Goal: Book appointment/travel/reservation

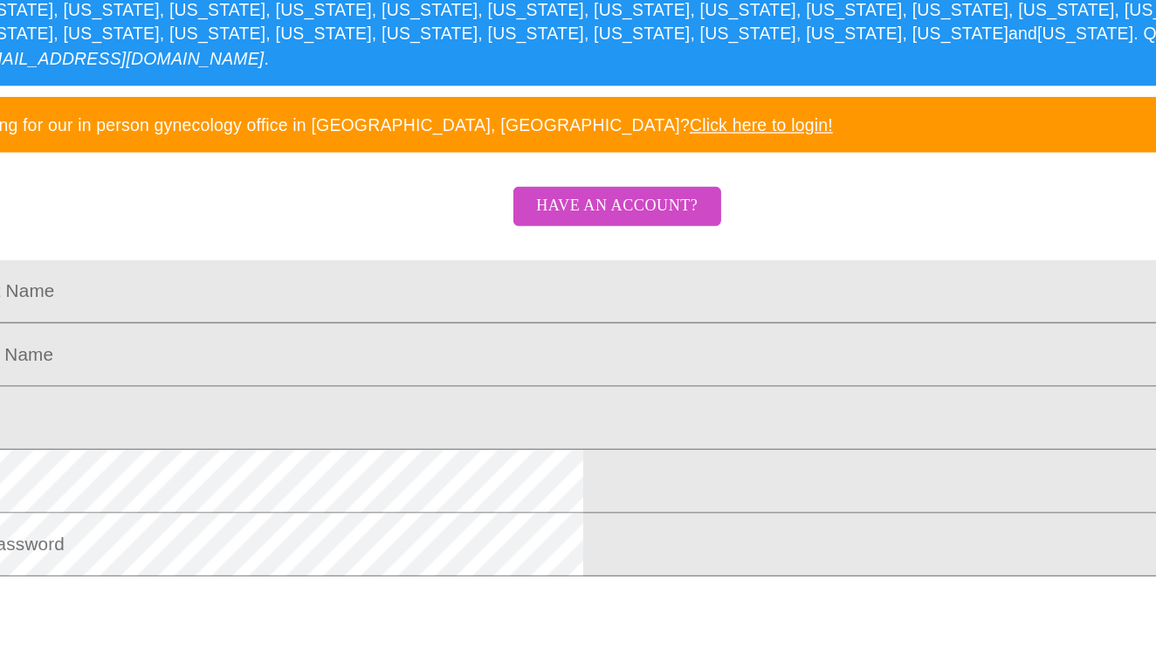
scroll to position [185, 0]
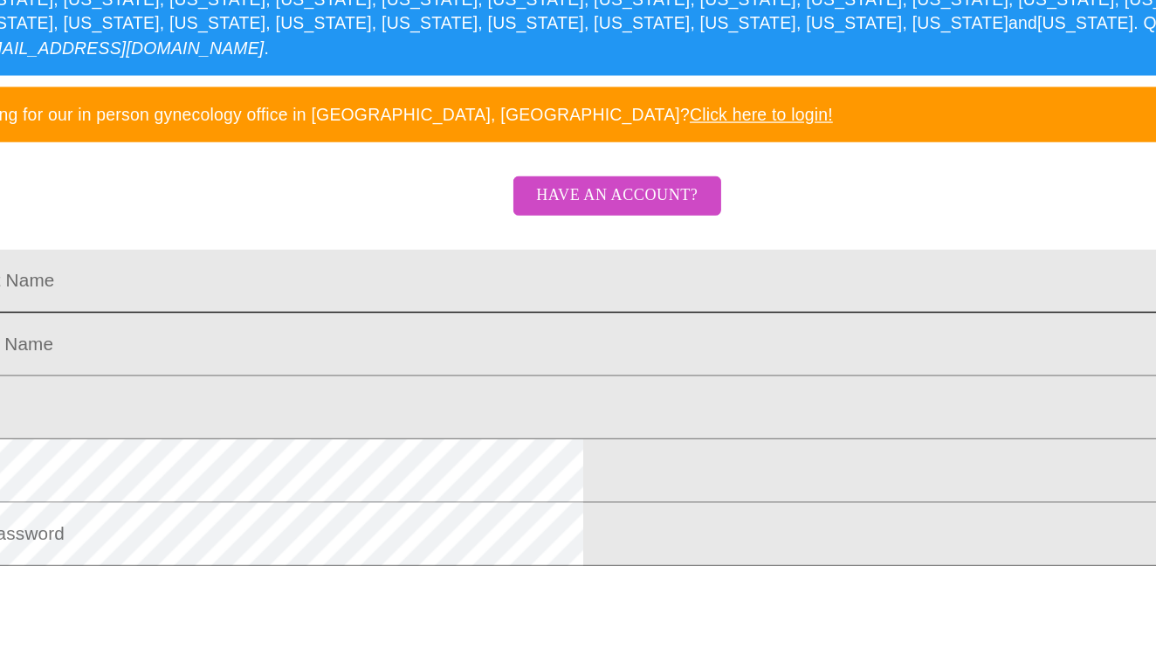
click at [269, 345] on input "Legal First Name" at bounding box center [577, 369] width 1107 height 49
type input "[PERSON_NAME]"
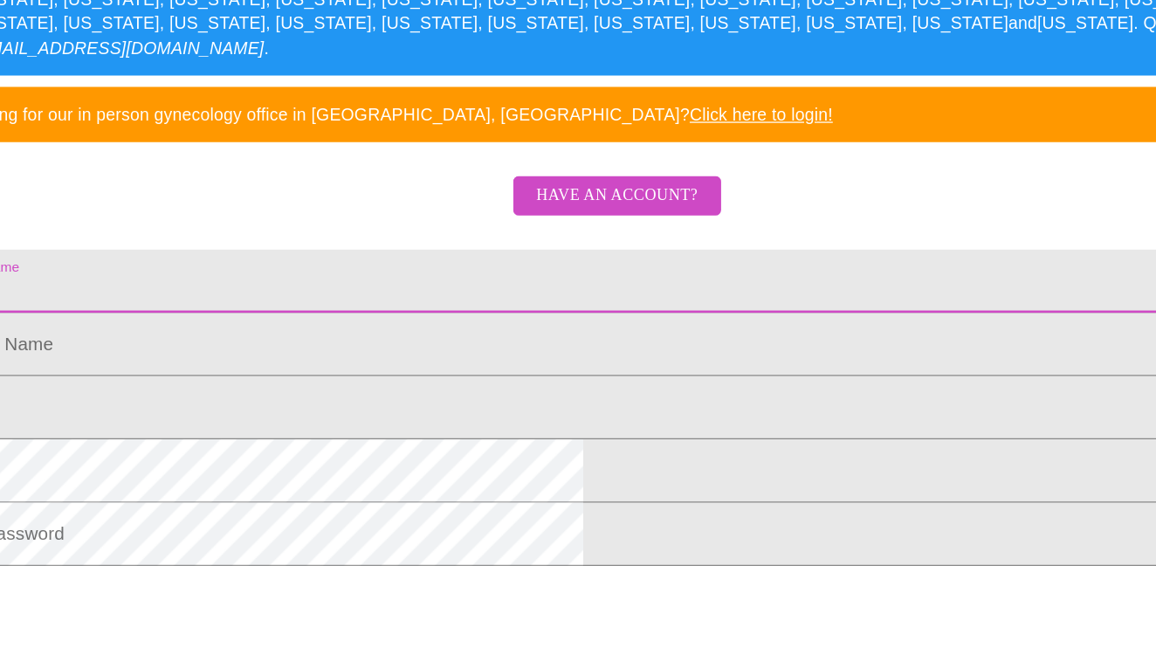
type input "[PERSON_NAME]"
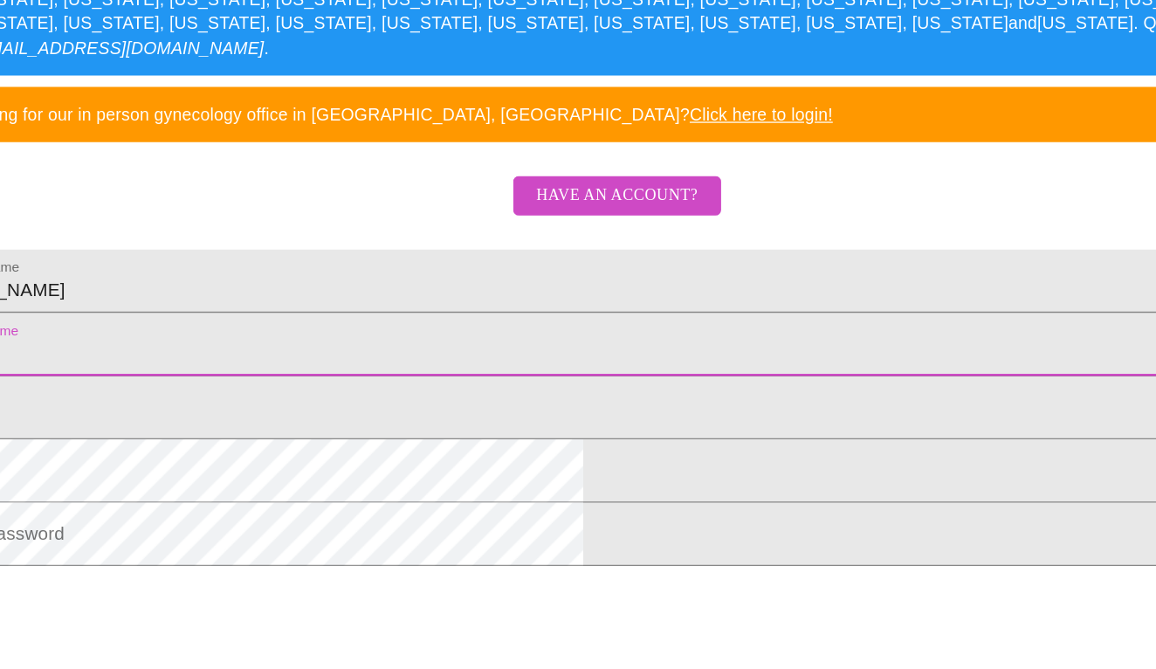
click at [265, 394] on input "Legal First Name" at bounding box center [577, 418] width 1107 height 49
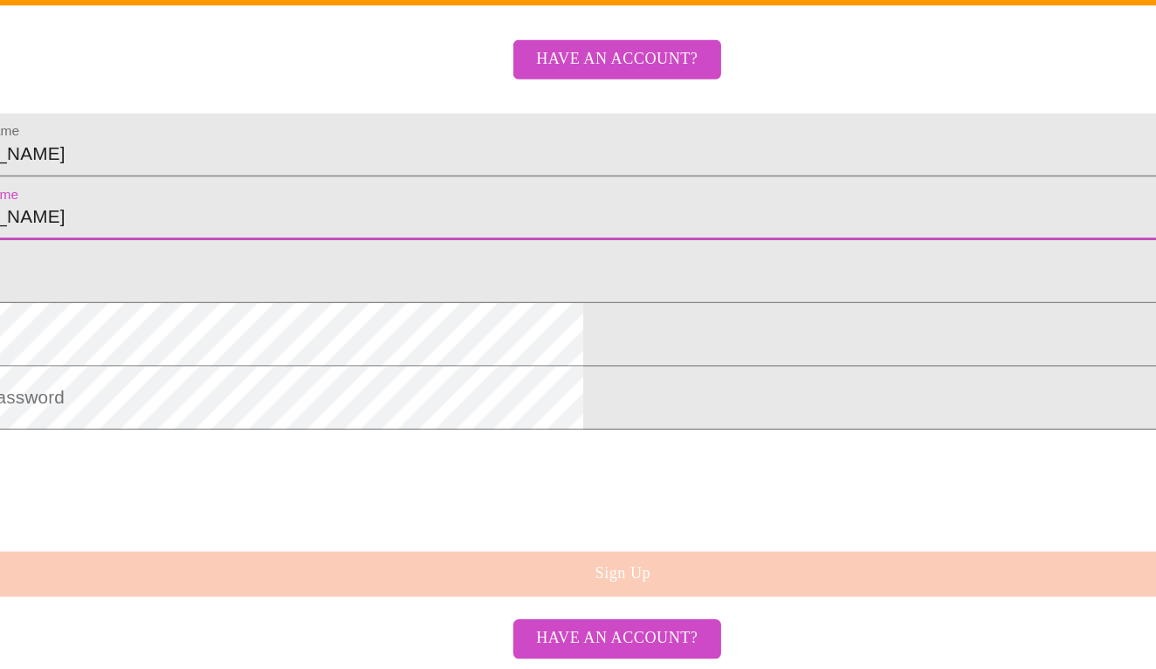
scroll to position [299, 0]
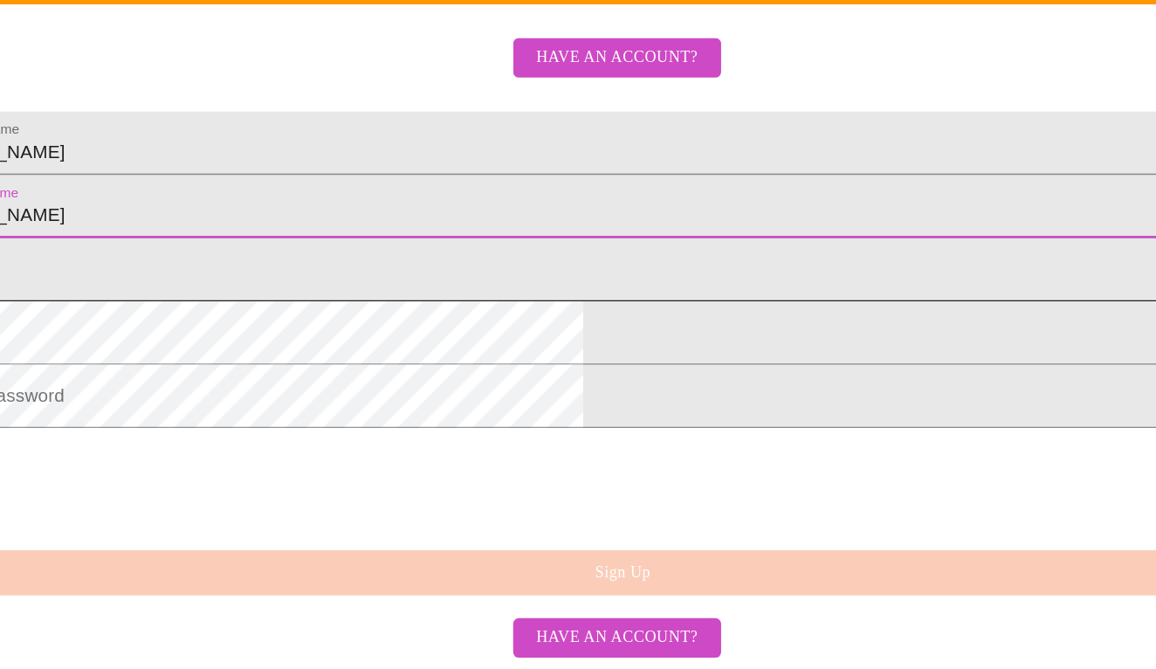
type input "[PERSON_NAME]"
click at [249, 336] on input "Legal First Name" at bounding box center [577, 360] width 1107 height 49
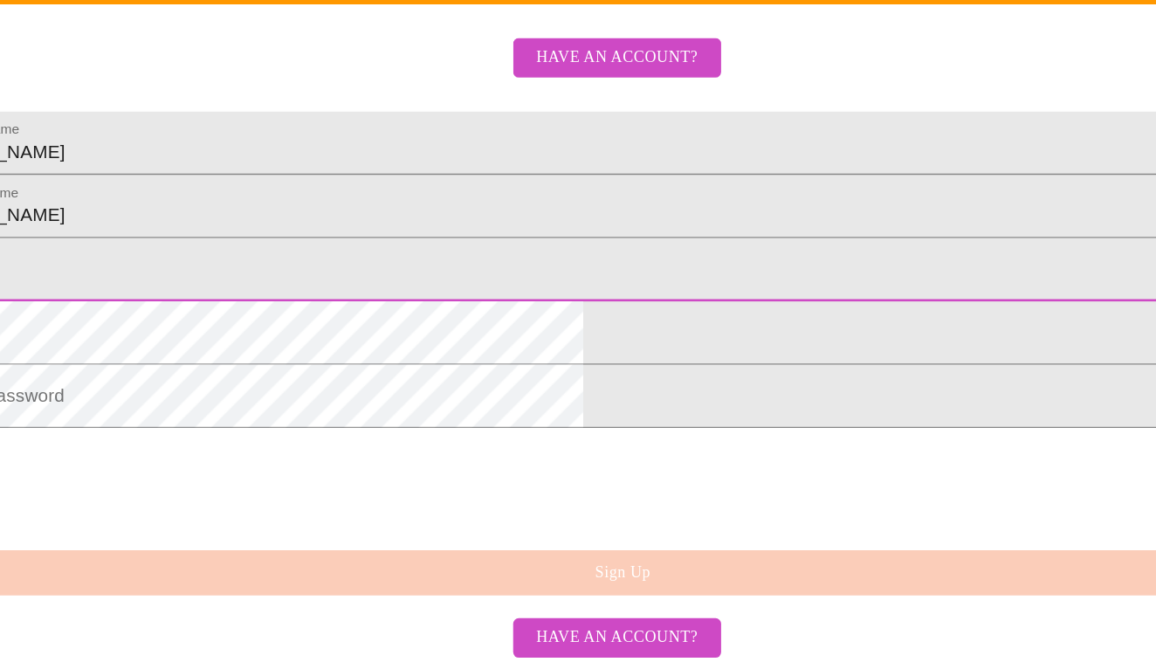
type input "[EMAIL_ADDRESS][DOMAIN_NAME]"
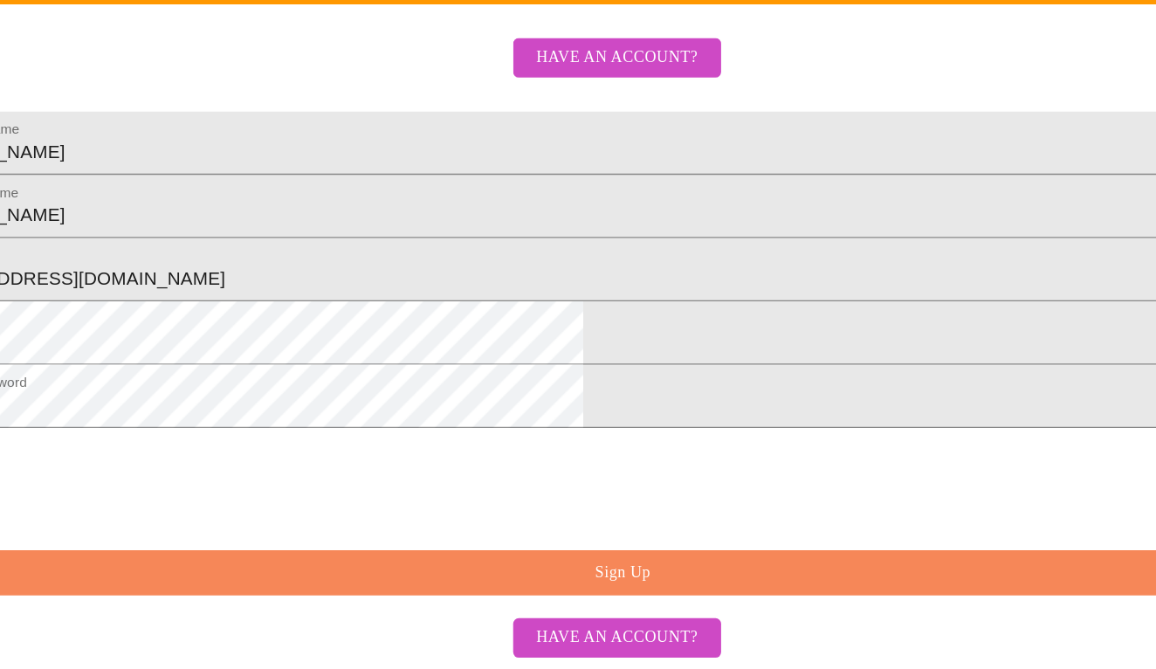
scroll to position [403, 0]
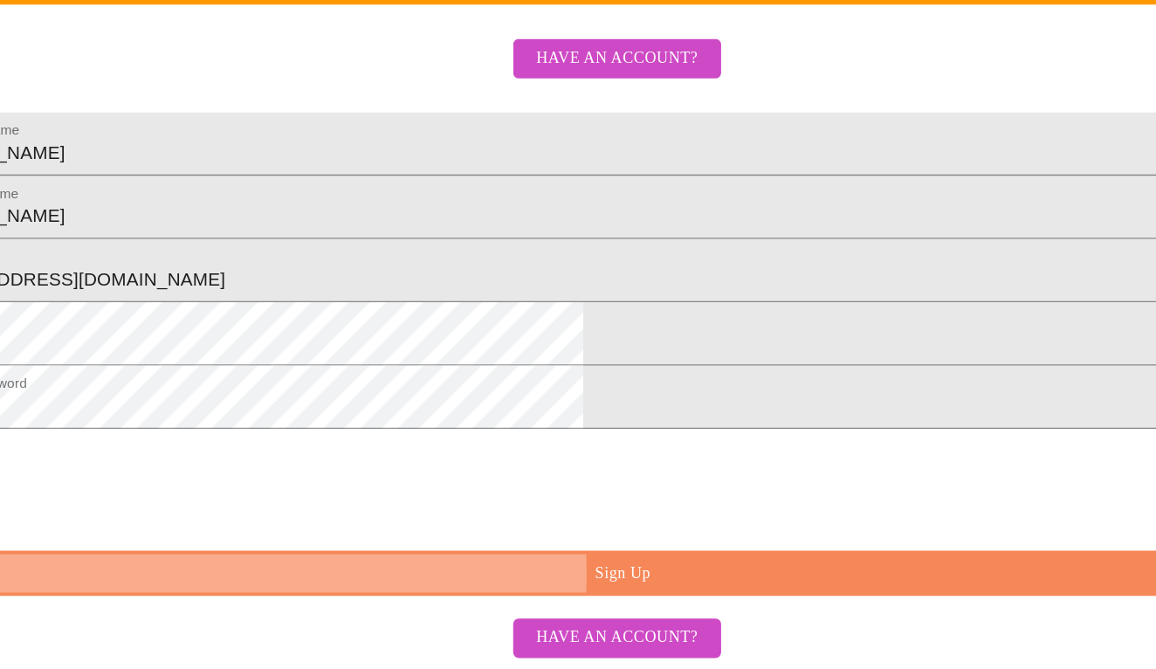
click at [418, 584] on span "Sign Up" at bounding box center [582, 595] width 1067 height 22
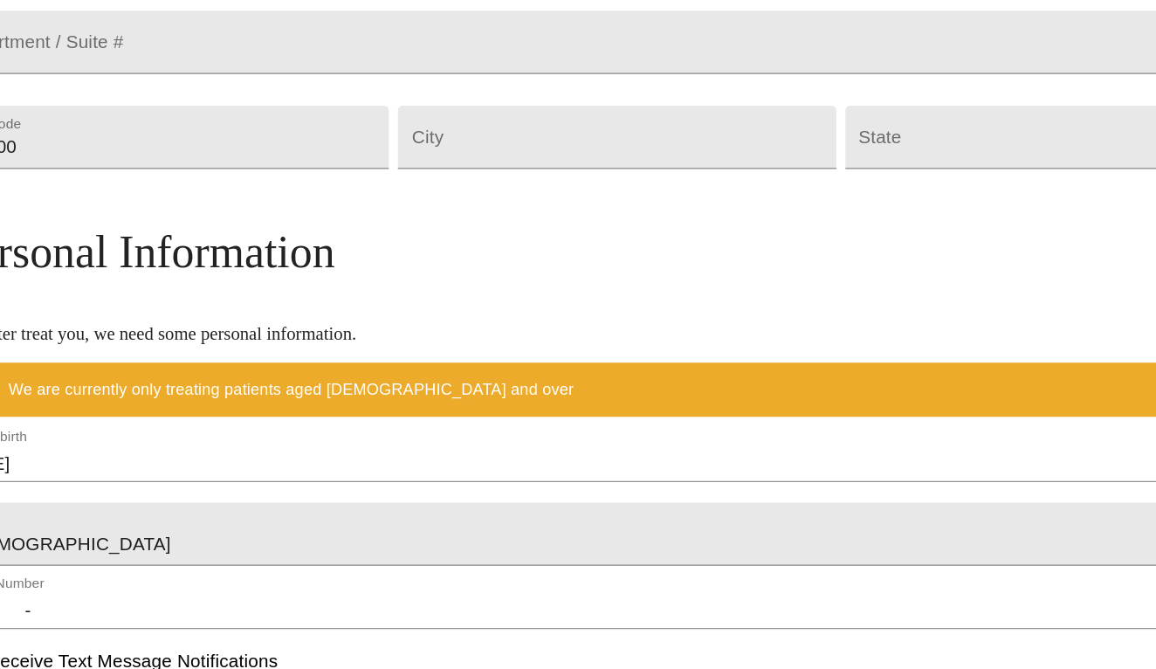
scroll to position [503, 0]
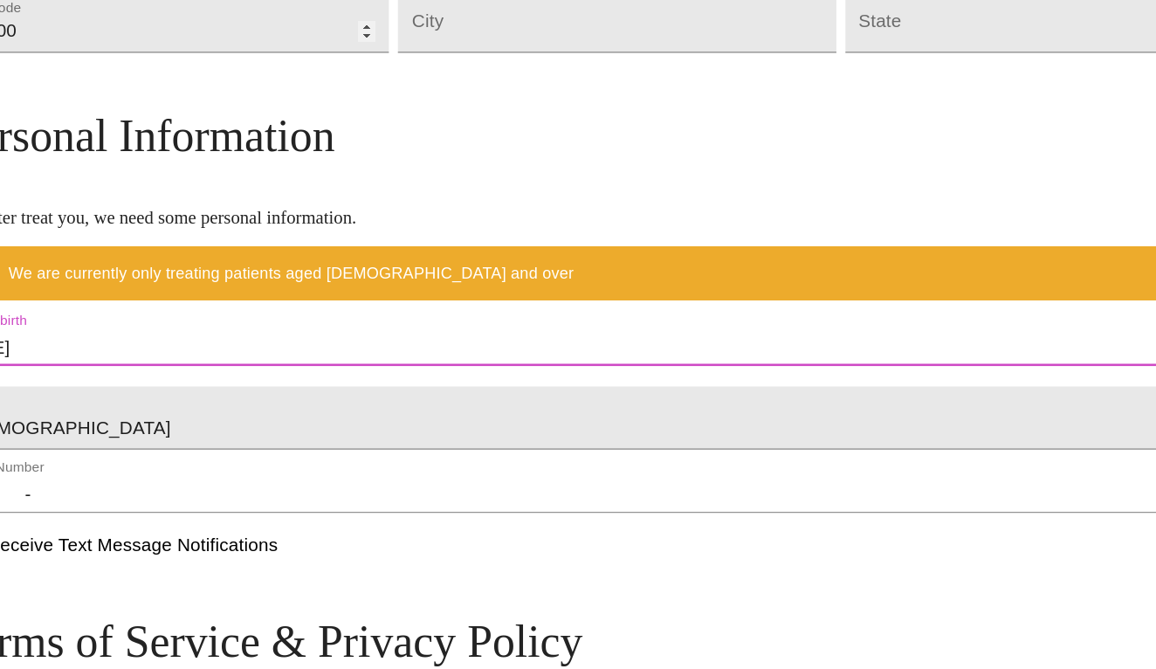
click at [167, 407] on input "[DATE]" at bounding box center [578, 421] width 1028 height 28
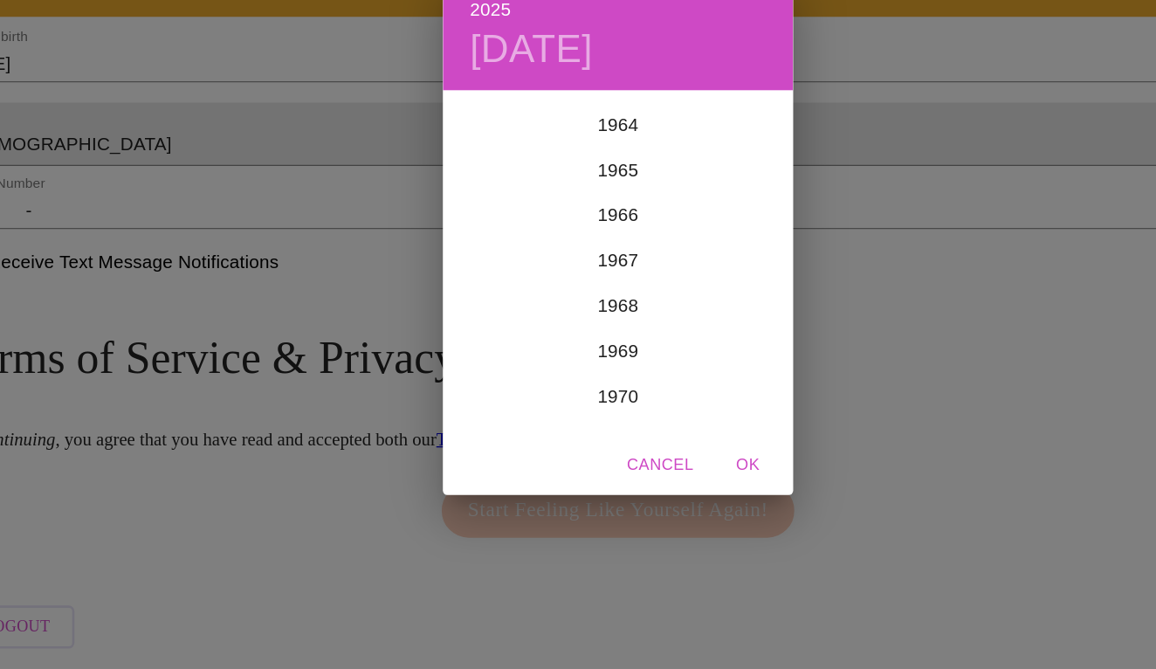
scroll to position [2339, 0]
click at [484, 365] on div "1970" at bounding box center [578, 382] width 271 height 35
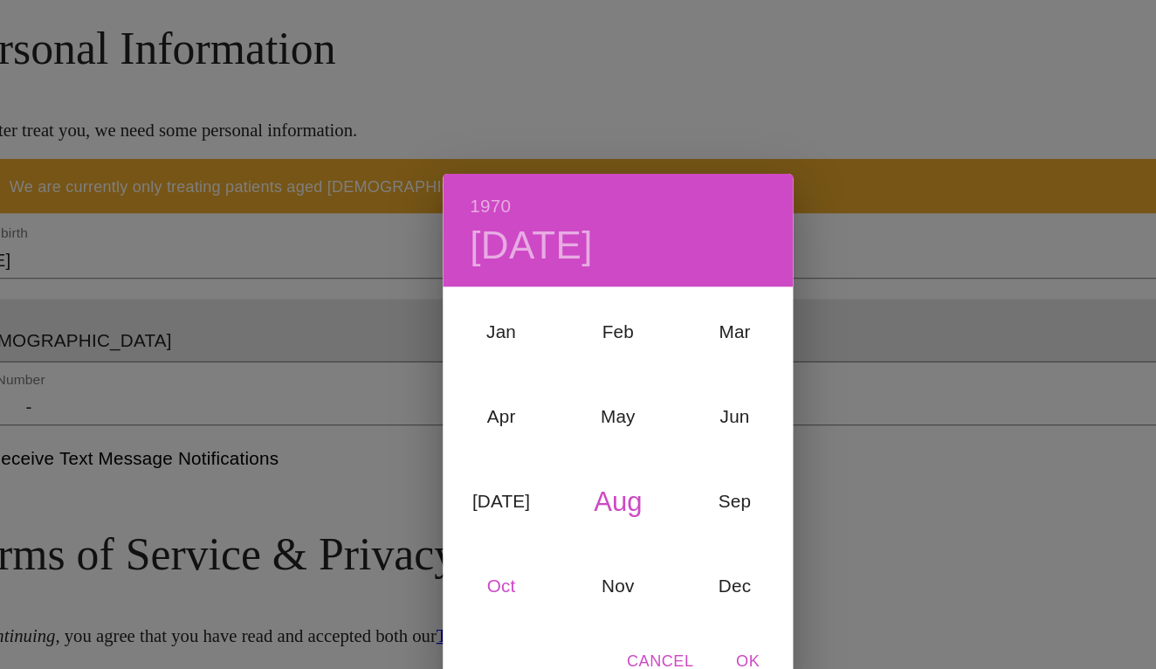
click at [443, 450] on div "Oct" at bounding box center [488, 453] width 90 height 65
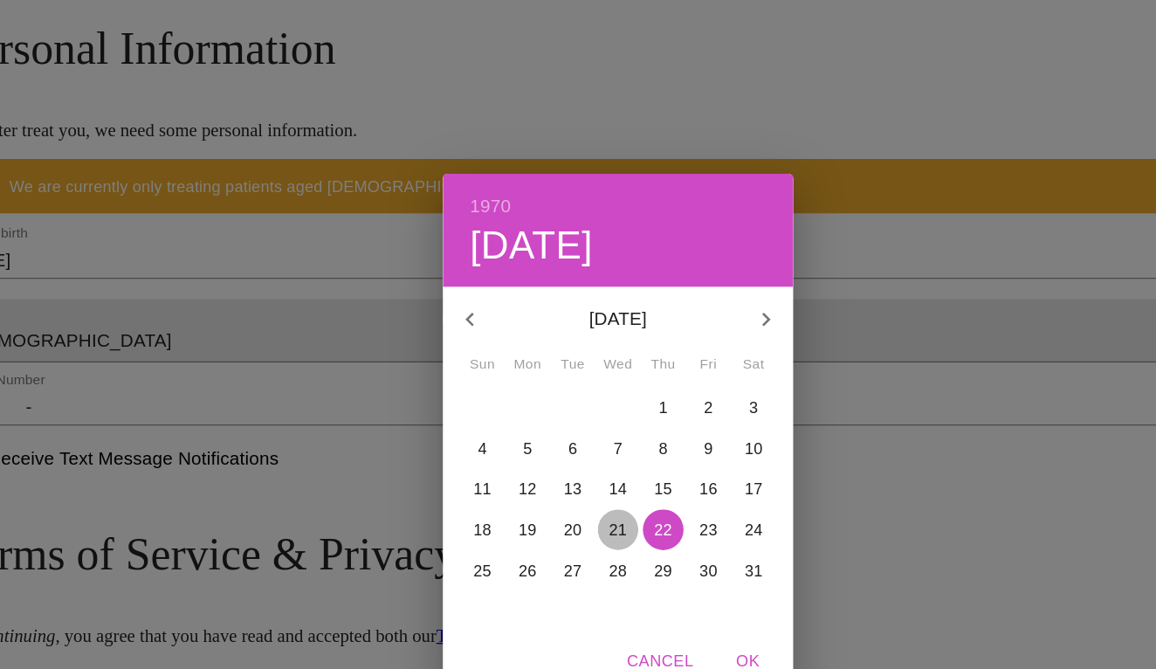
click at [571, 409] on p "21" at bounding box center [578, 409] width 14 height 17
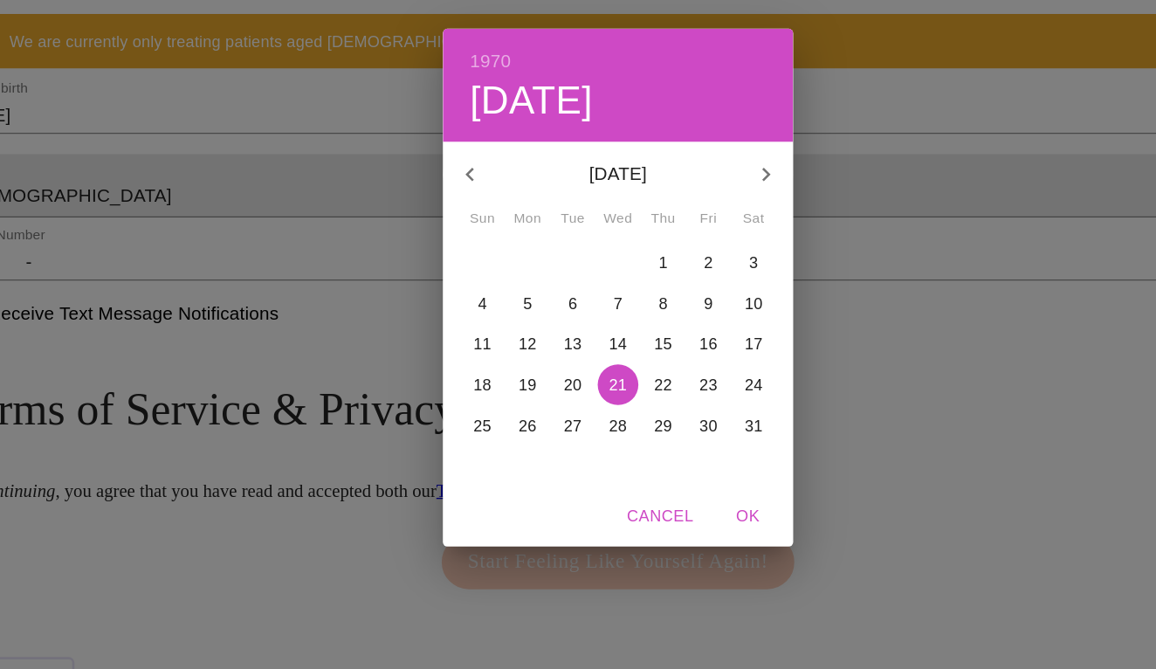
click at [657, 500] on span "OK" at bounding box center [678, 511] width 42 height 22
type input "[DATE]"
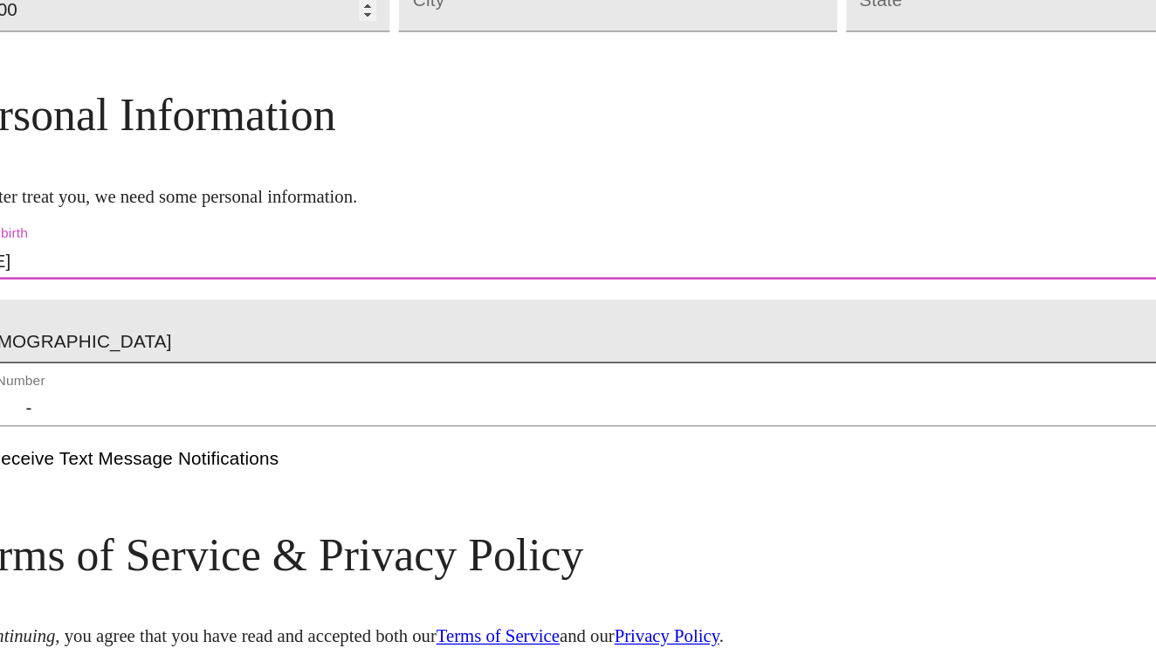
scroll to position [643, 0]
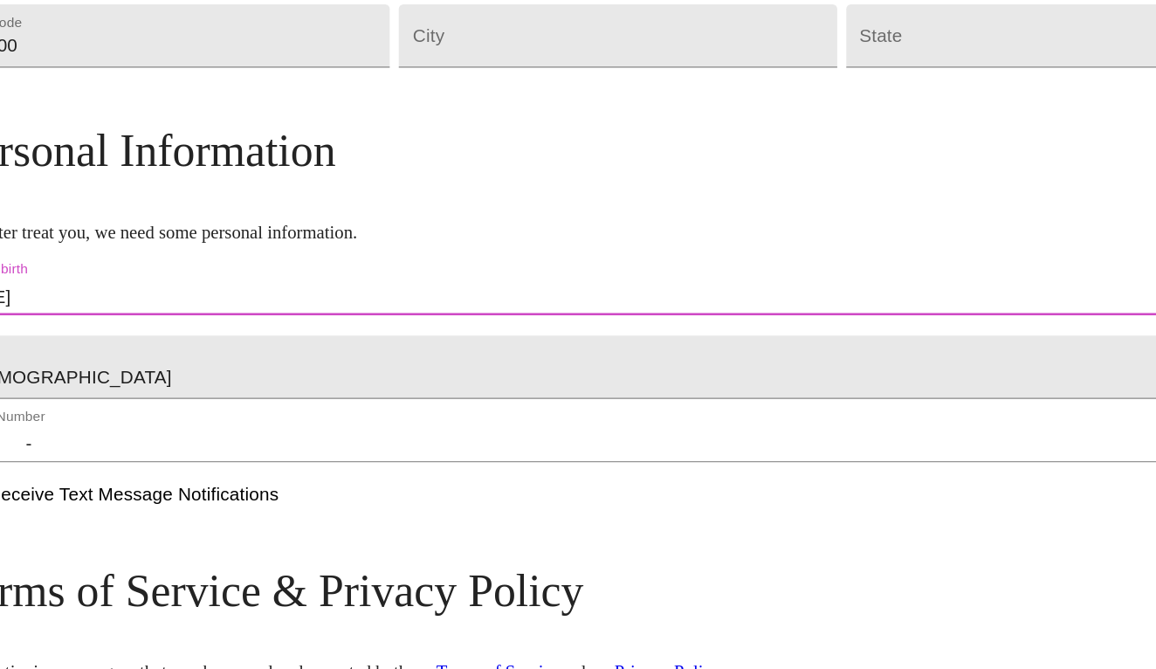
click at [98, 357] on input "(   )    -" at bounding box center [578, 343] width 1028 height 28
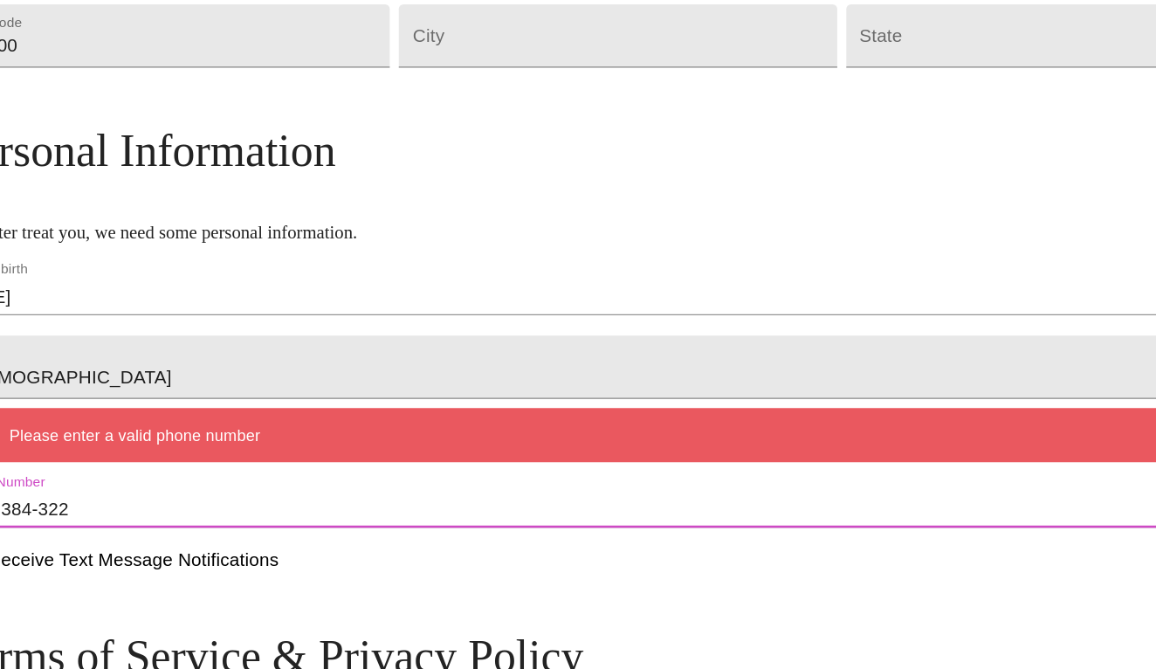
type input "[PHONE_NUMBER]"
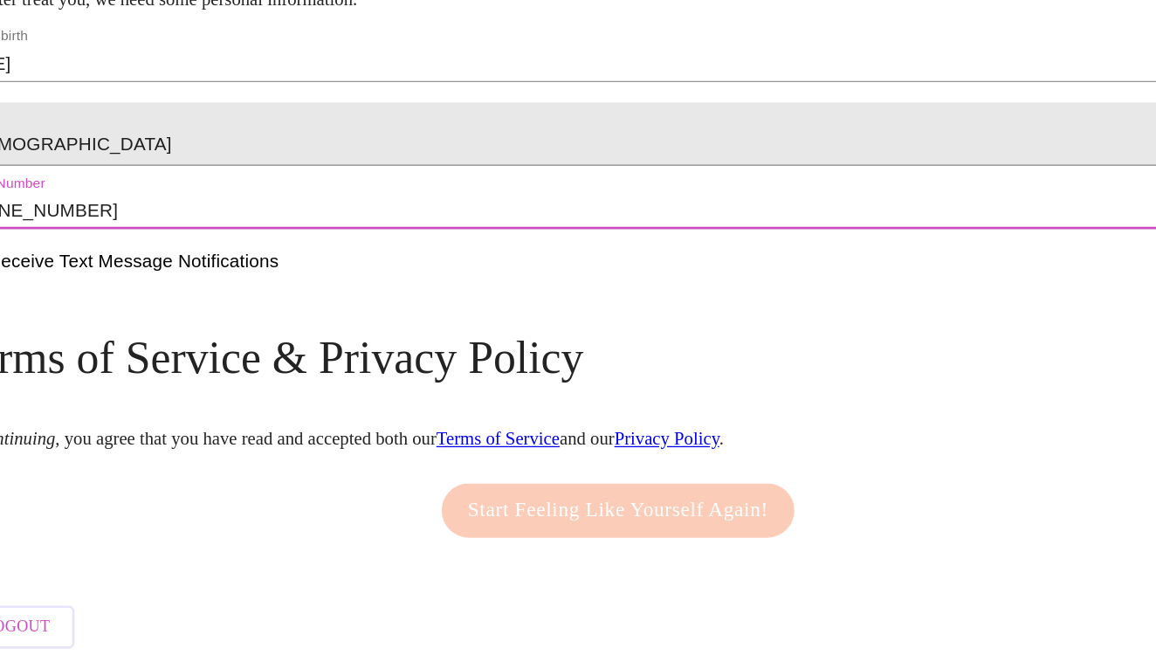
scroll to position [725, 0]
click at [493, 517] on div "Start Feeling Like Yourself Again!" at bounding box center [577, 546] width 281 height 59
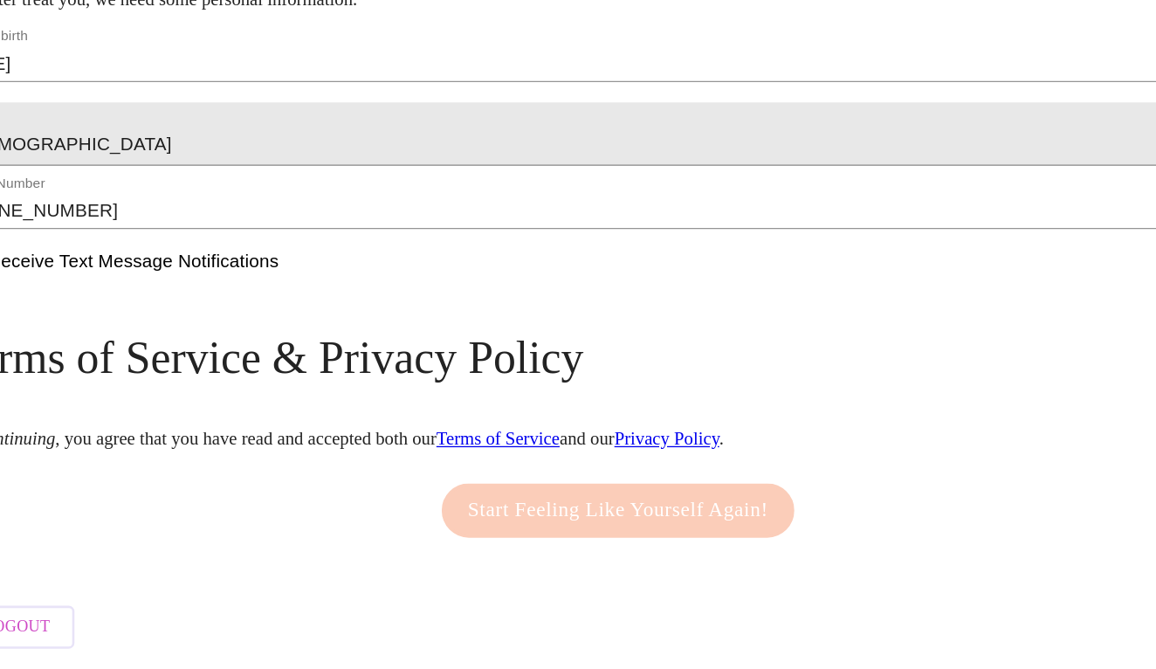
click at [533, 484] on link "Terms of Service" at bounding box center [484, 491] width 95 height 15
click at [656, 484] on link "Privacy Policy" at bounding box center [615, 491] width 81 height 15
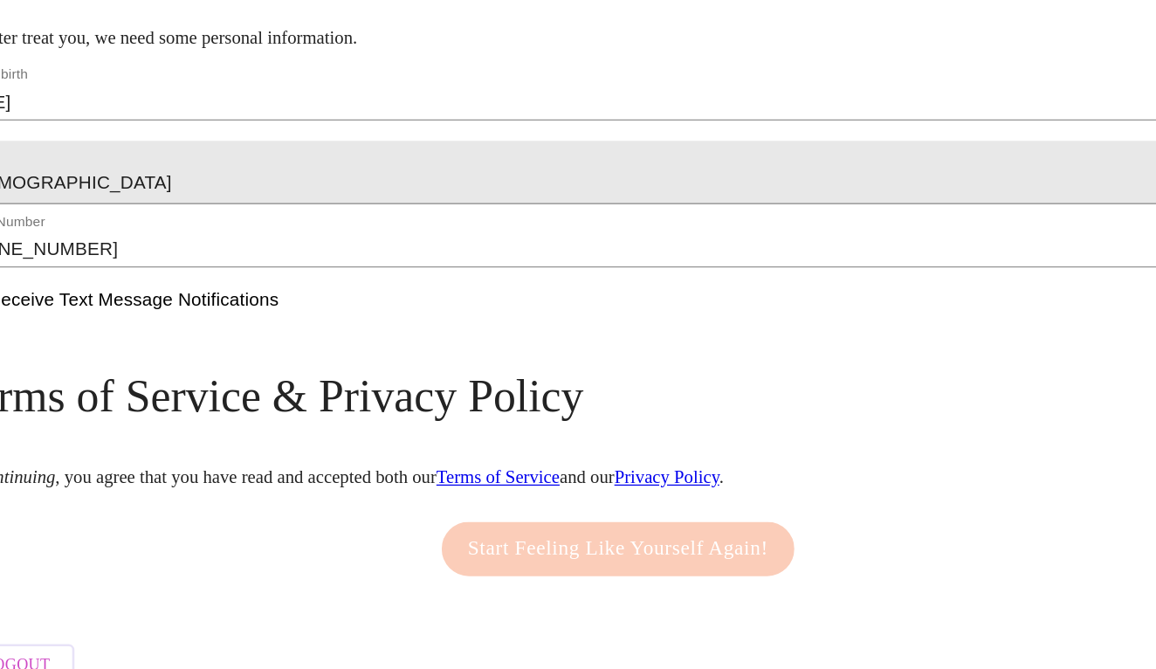
click at [91, 336] on input "Receive Text Message Notifications" at bounding box center [72, 354] width 37 height 37
checkbox input "true"
click at [437, 517] on div "Start Feeling Like Yourself Again!" at bounding box center [577, 546] width 281 height 59
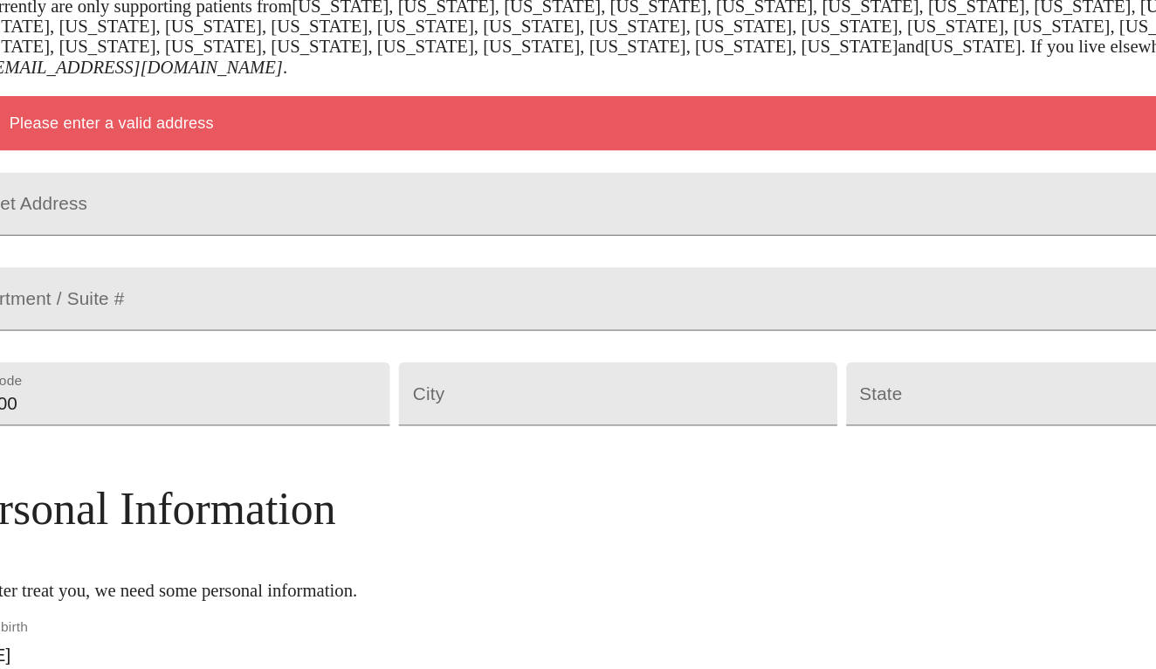
scroll to position [365, 0]
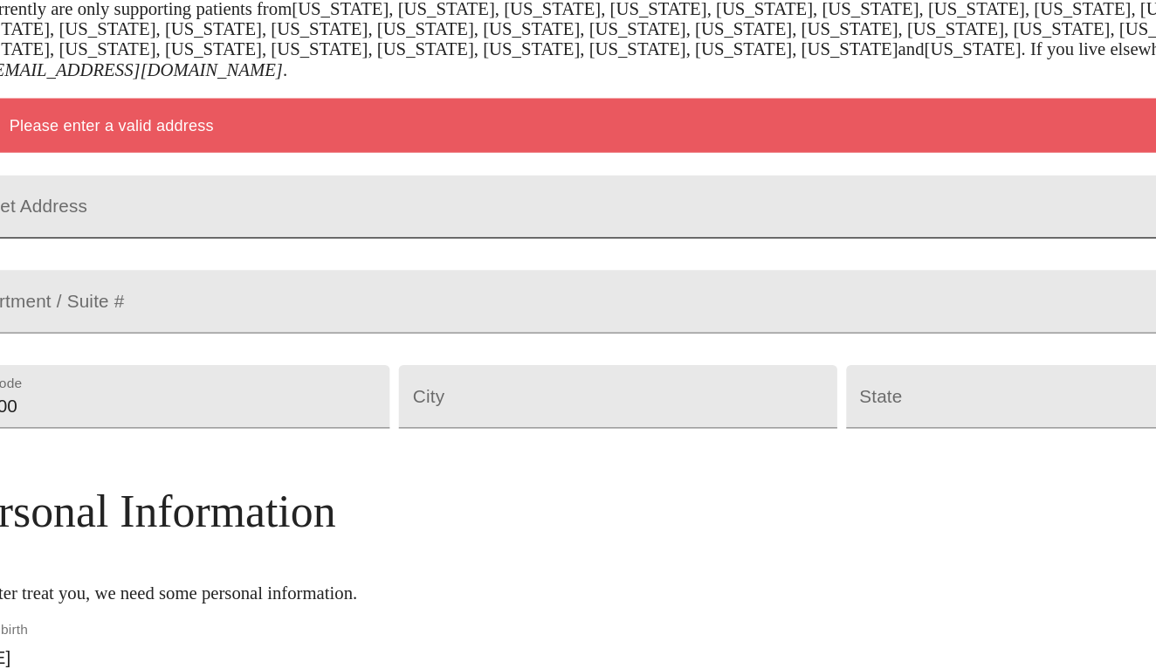
click at [135, 172] on input "Street Address" at bounding box center [578, 159] width 1028 height 49
type input "8204 S"
type input "[STREET_ADDRESS]"
click at [140, 331] on input "10000" at bounding box center [233, 306] width 338 height 49
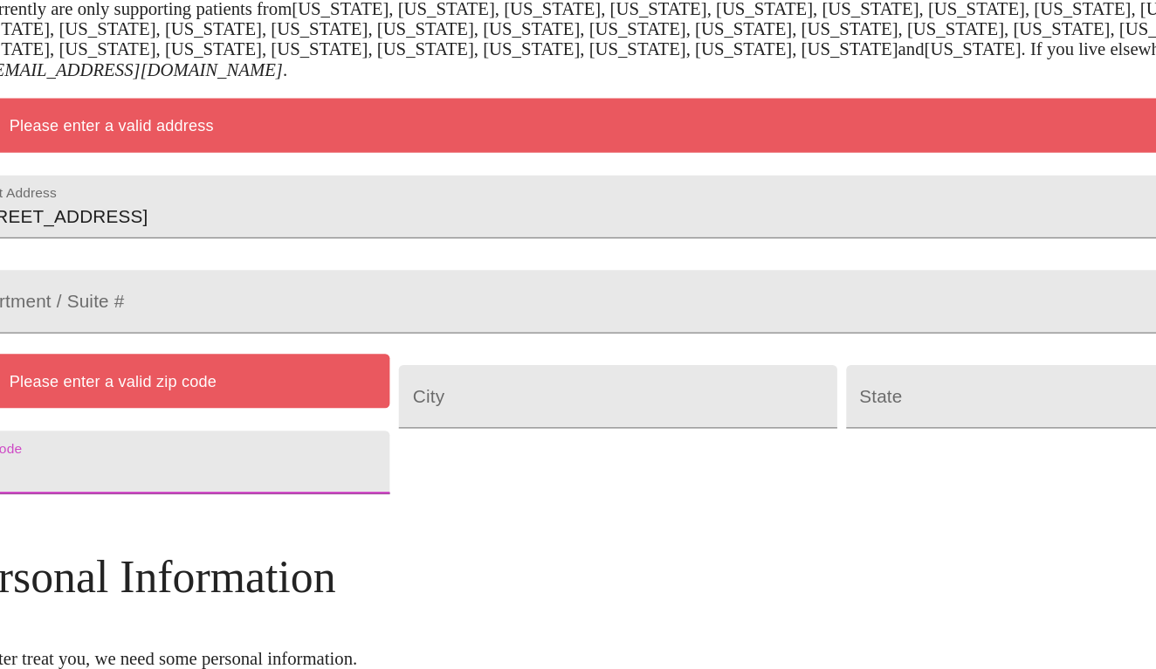
type input "1"
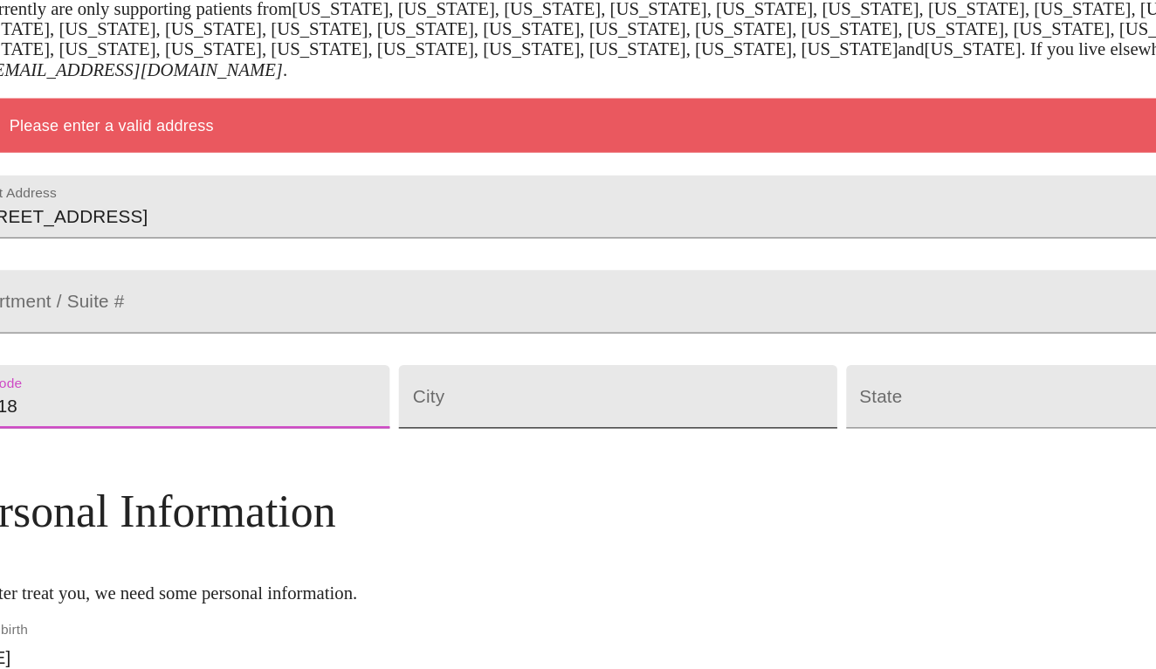
type input "19118"
click at [409, 331] on input "Street Address" at bounding box center [578, 306] width 338 height 49
type input "Phil"
type input "[GEOGRAPHIC_DATA]"
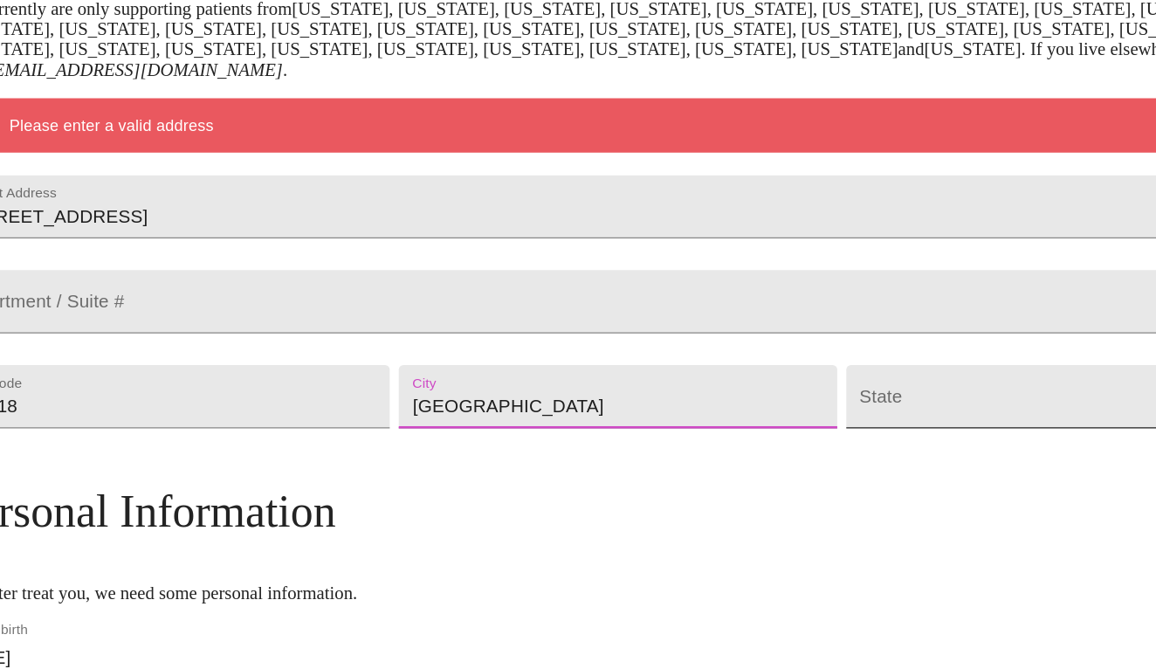
click at [644, 355] on body "MyMenopauseRx Welcome to MyMenopauseRx Since it's your first time here, you'll …" at bounding box center [578, 305] width 1142 height 1326
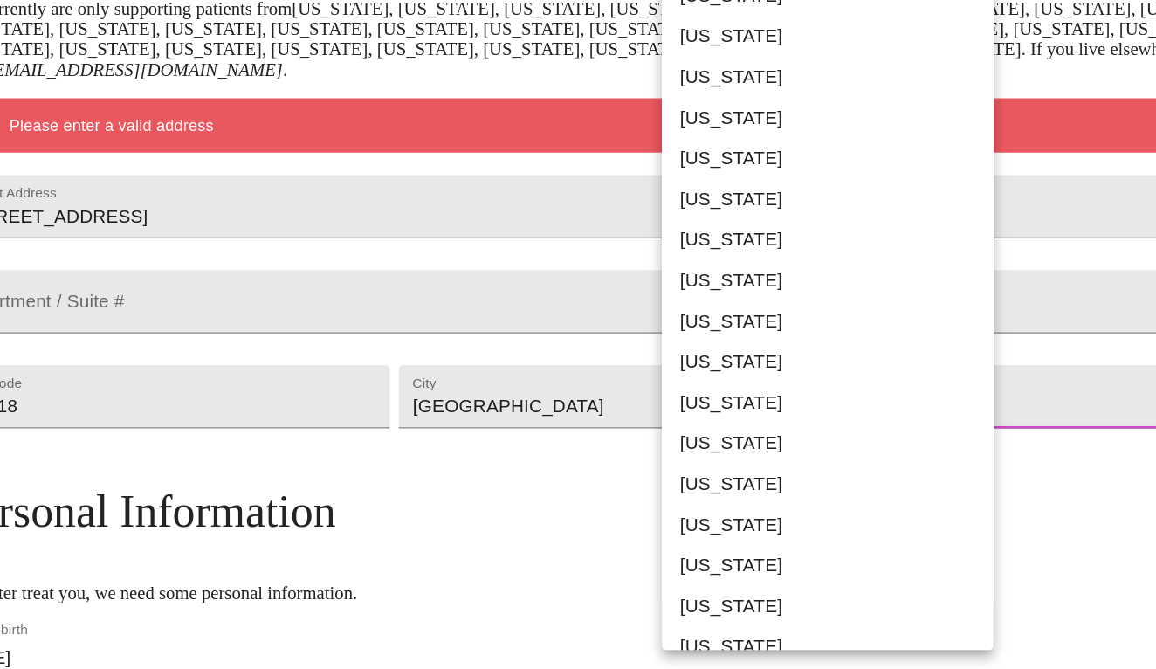
scroll to position [845, 0]
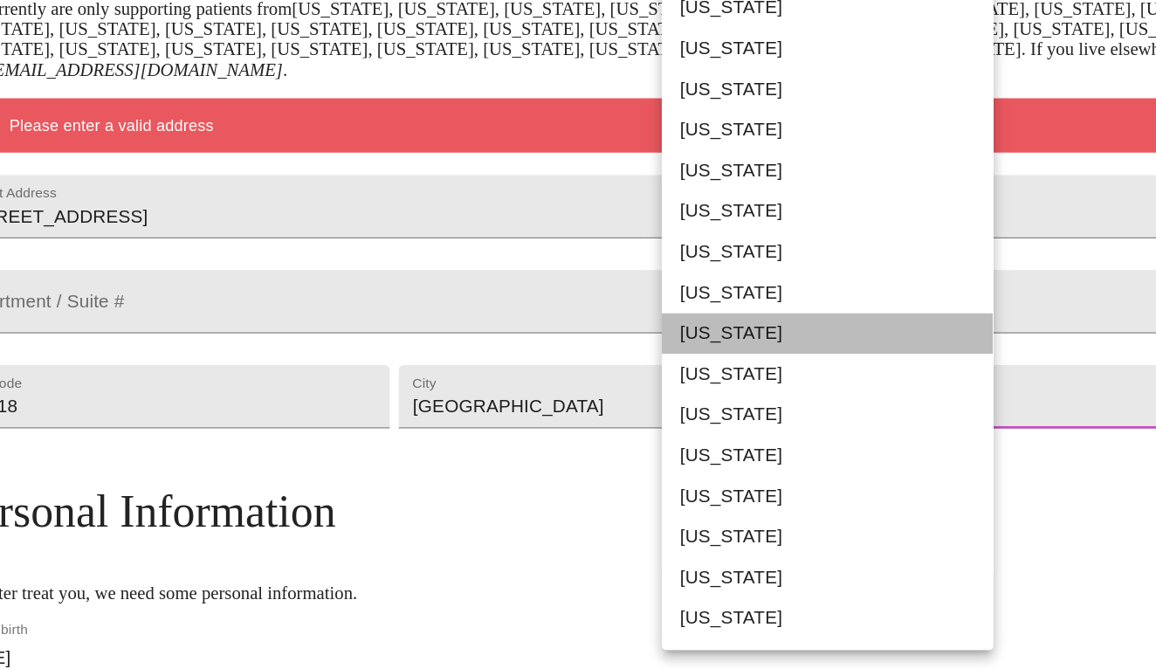
click at [612, 260] on li "[US_STATE]" at bounding box center [740, 257] width 256 height 31
type input "[US_STATE]"
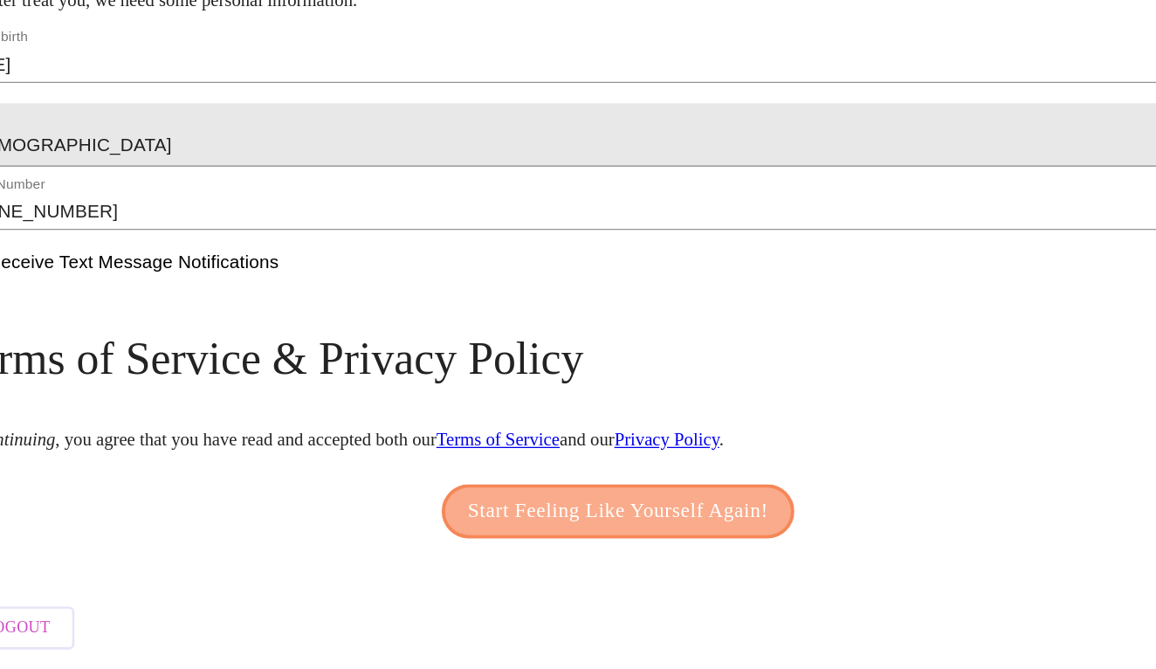
click at [462, 533] on span "Start Feeling Like Yourself Again!" at bounding box center [578, 547] width 232 height 28
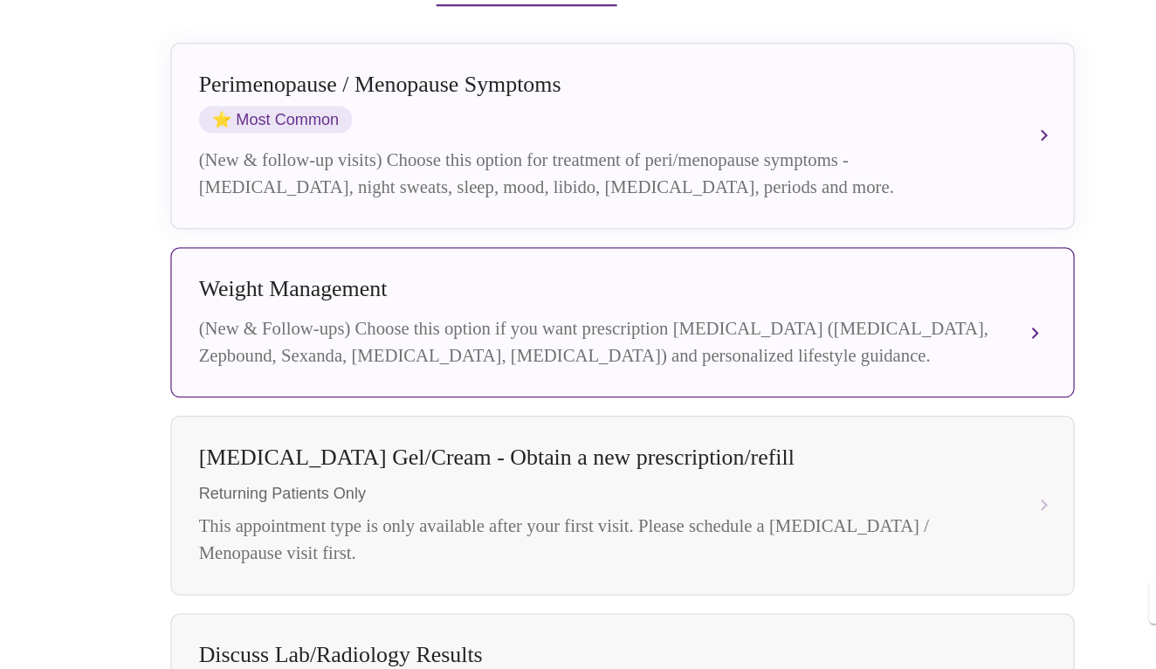
scroll to position [338, 0]
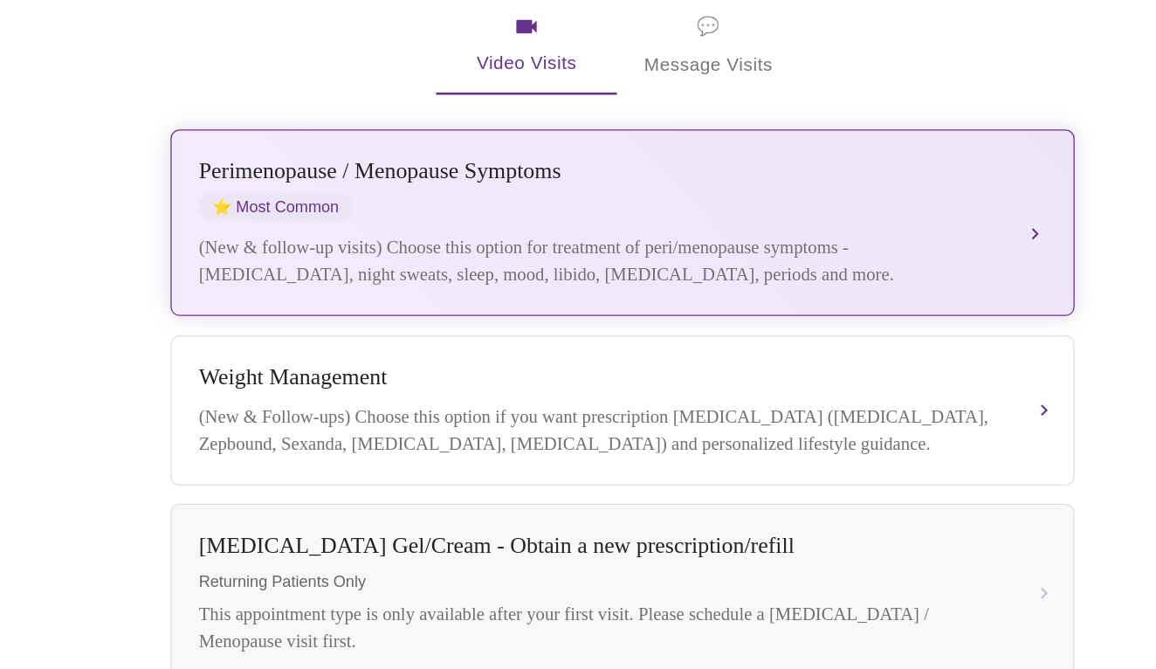
click at [544, 228] on div "(New & follow-up visits) Choose this option for treatment of peri/menopause sym…" at bounding box center [564, 249] width 620 height 42
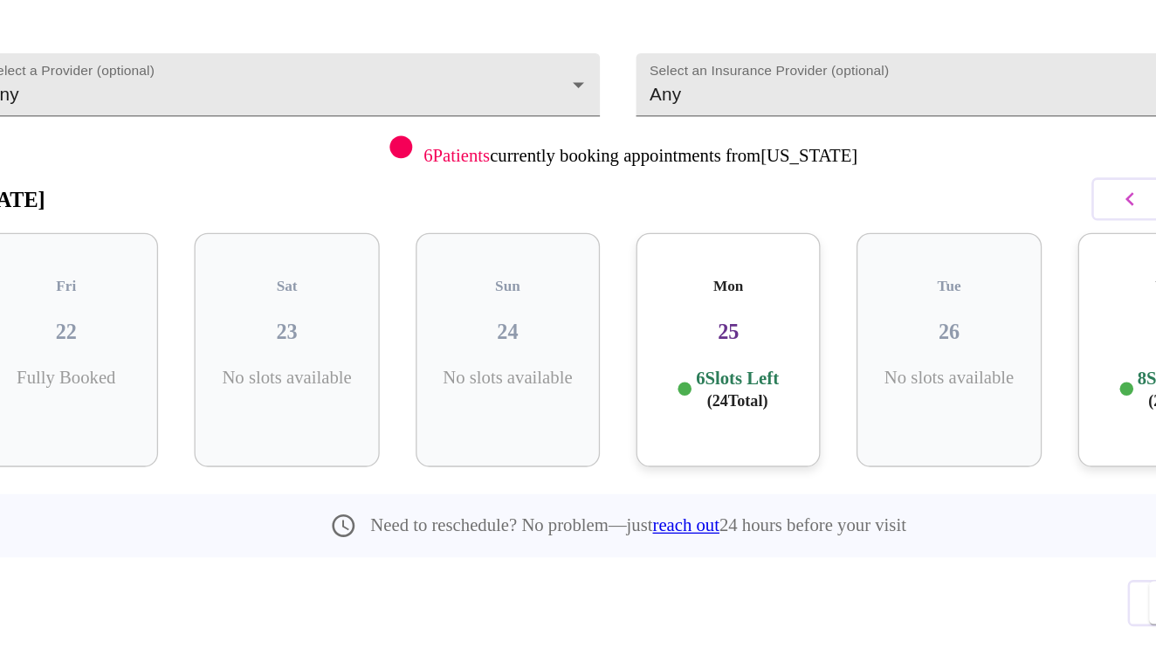
scroll to position [17, 0]
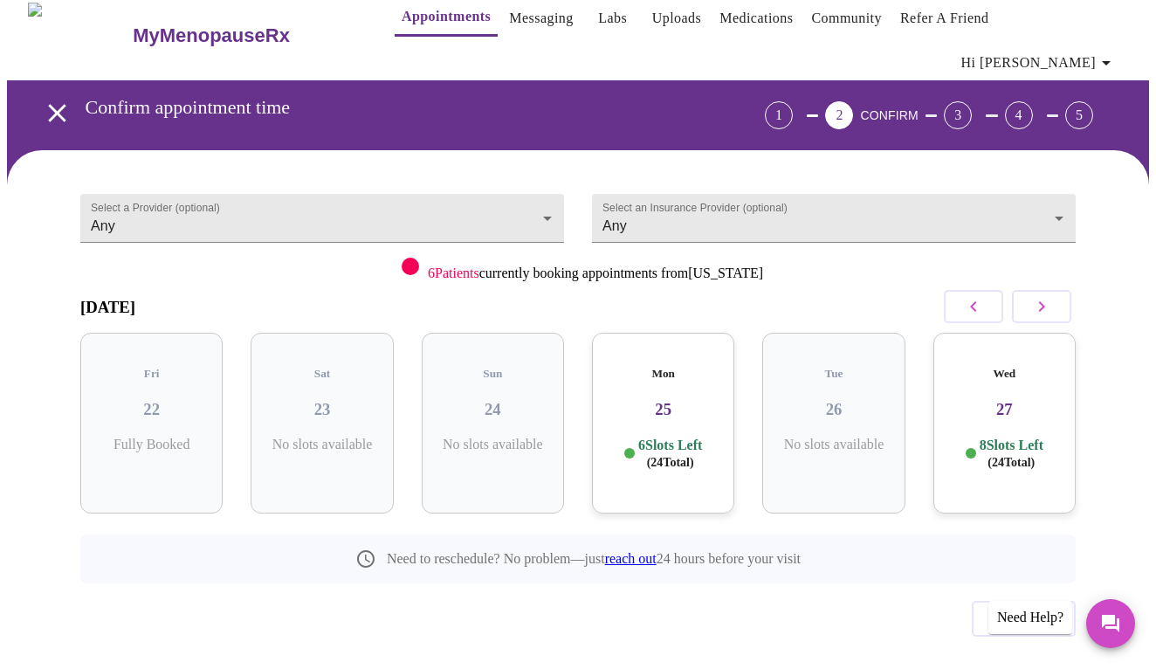
click at [680, 437] on p "6 Slots Left ( 24 Total)" at bounding box center [670, 454] width 64 height 34
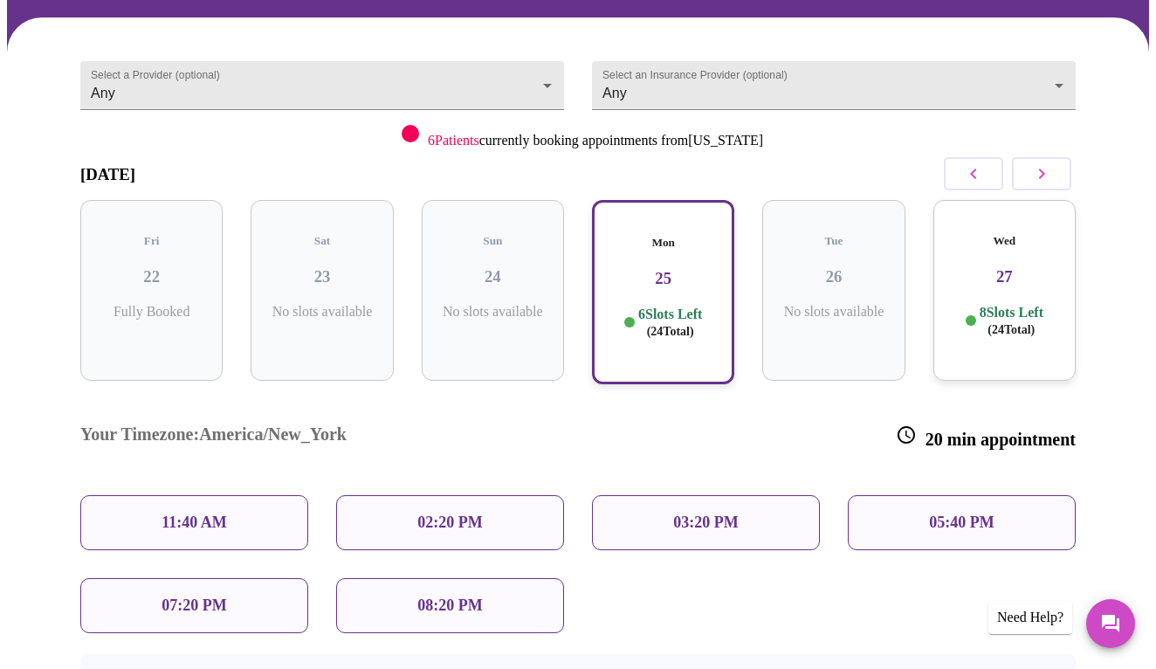
scroll to position [162, 0]
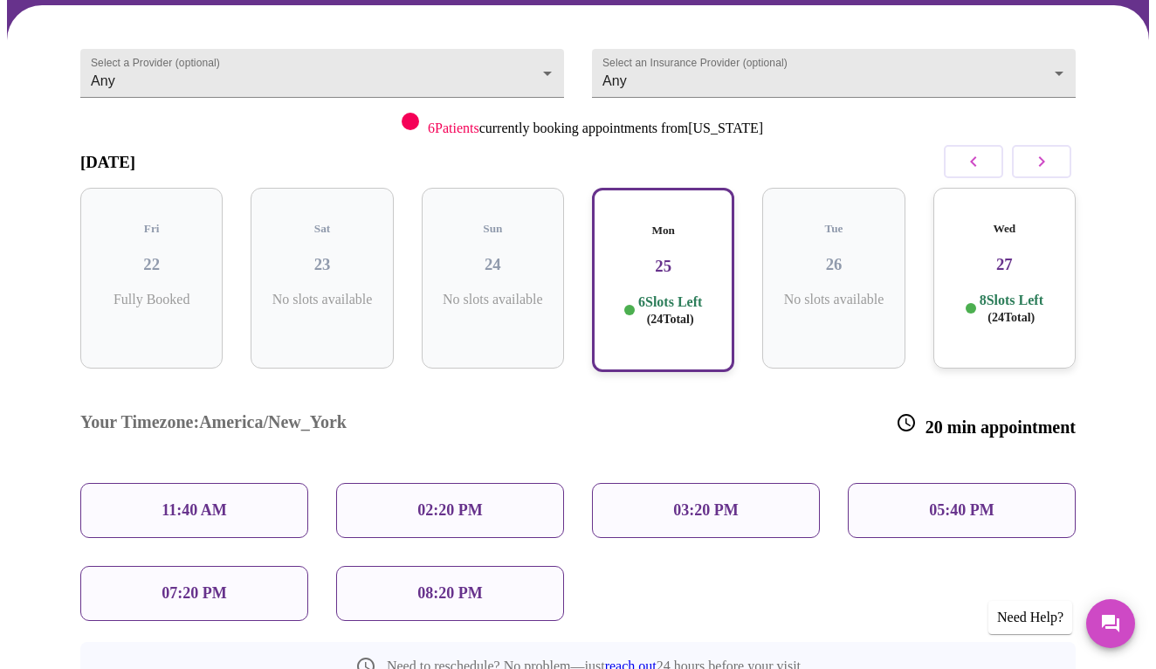
click at [918, 483] on div "05:40 PM" at bounding box center [962, 510] width 228 height 55
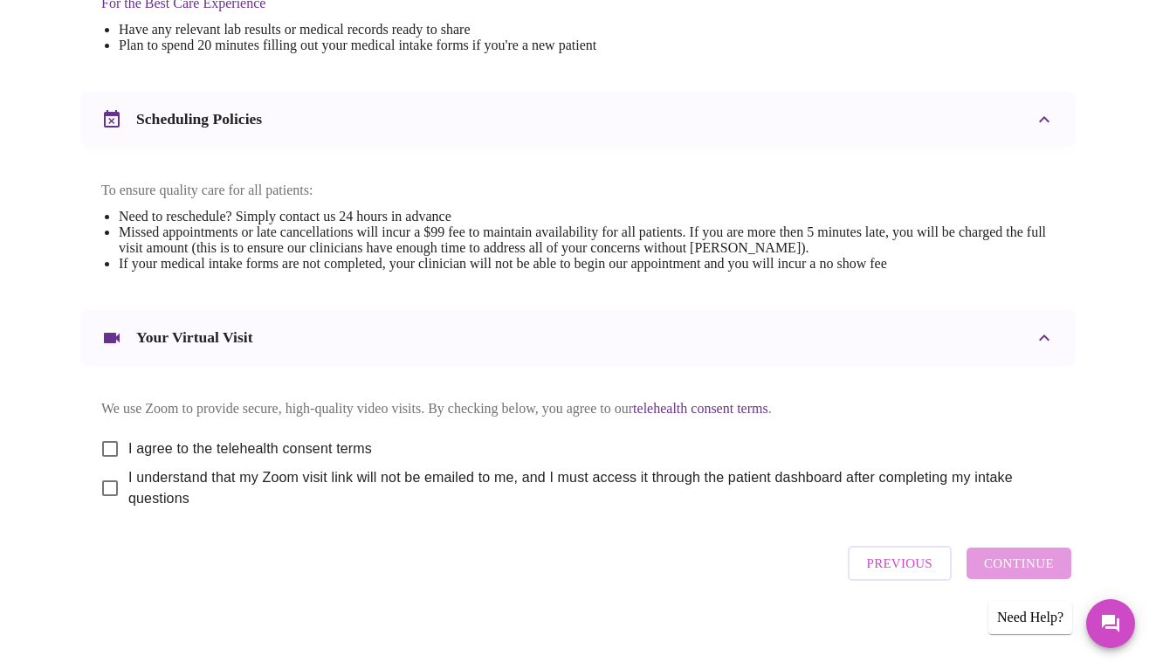
scroll to position [601, 0]
click at [103, 448] on input "I agree to the telehealth consent terms" at bounding box center [110, 449] width 37 height 37
checkbox input "true"
click at [98, 485] on input "I understand that my Zoom visit link will not be emailed to me, and I must acce…" at bounding box center [110, 489] width 37 height 37
checkbox input "true"
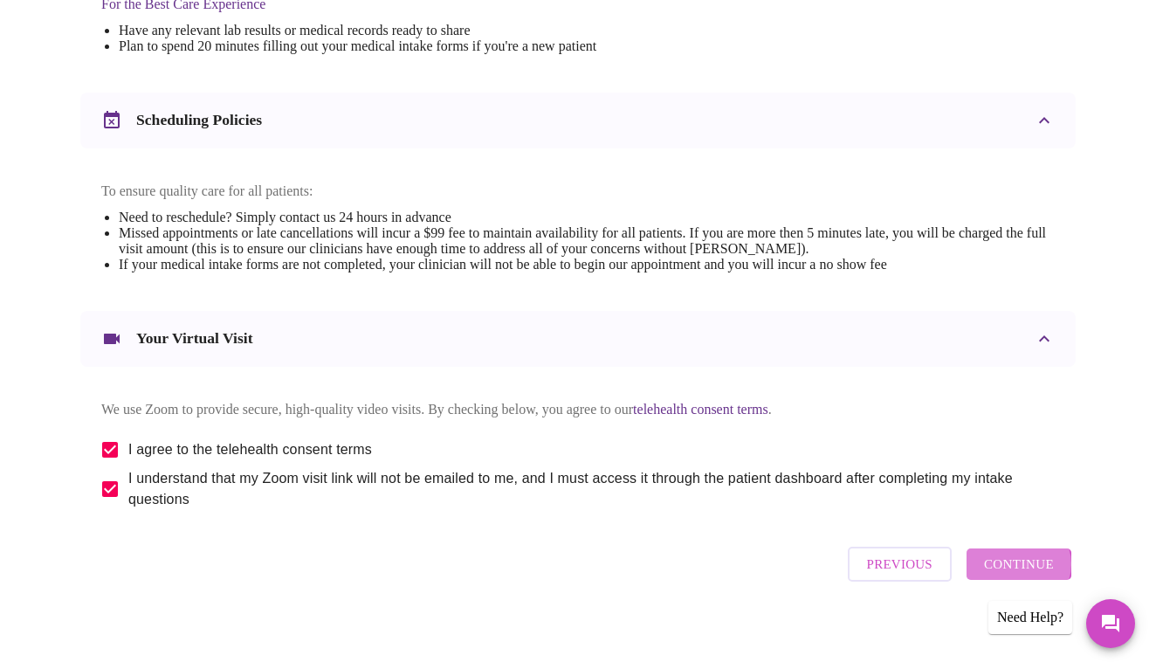
click at [1028, 564] on span "Continue" at bounding box center [1019, 564] width 70 height 23
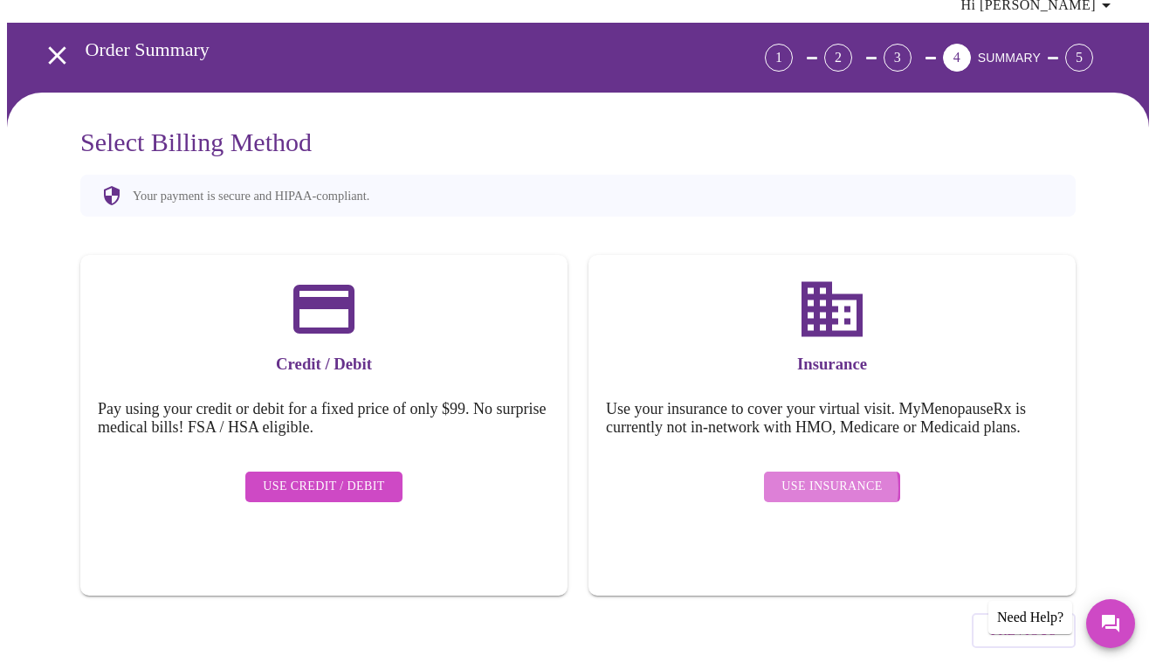
click at [817, 476] on span "Use Insurance" at bounding box center [831, 487] width 100 height 22
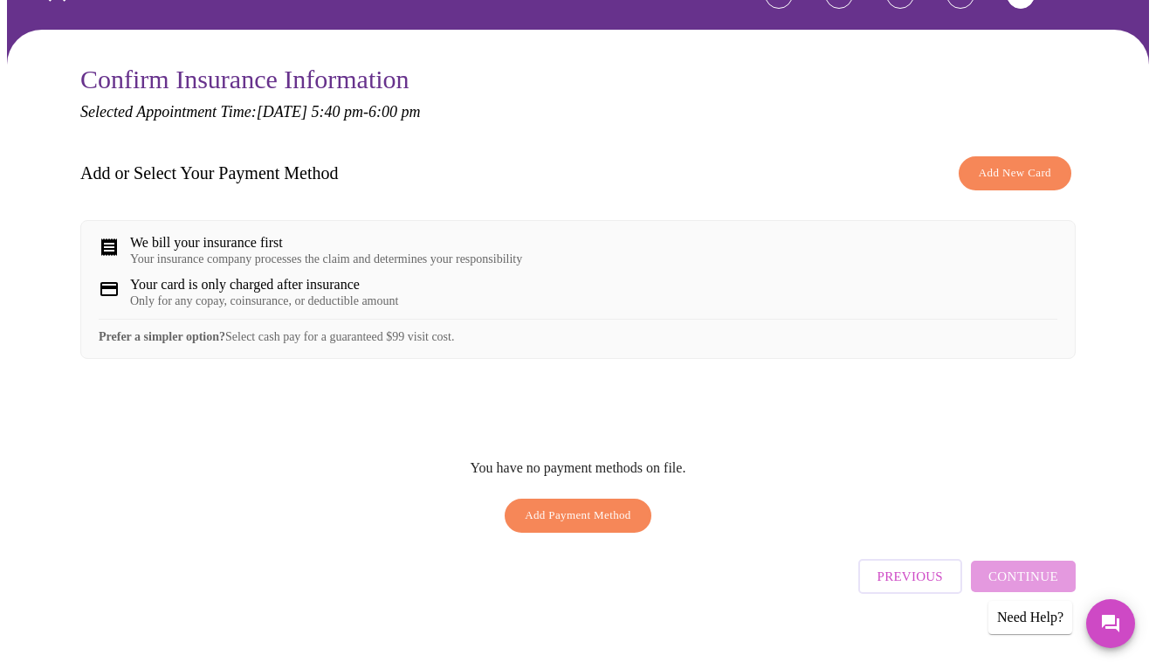
scroll to position [136, 0]
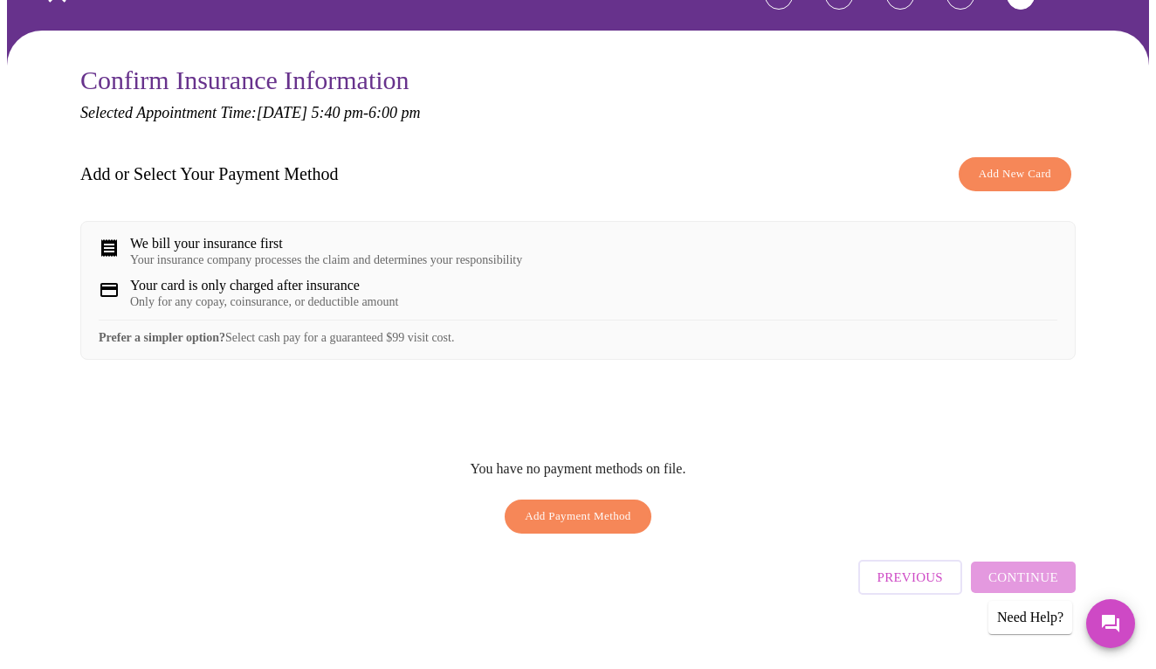
click at [569, 509] on span "Add Payment Method" at bounding box center [578, 516] width 107 height 20
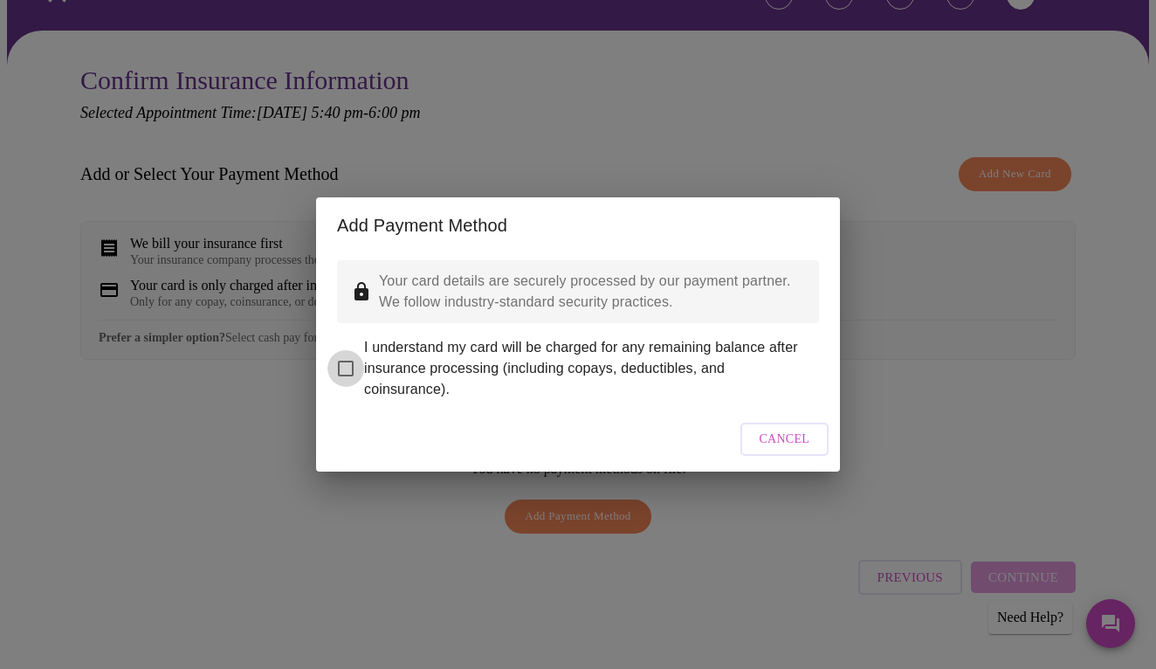
click at [340, 361] on input "I understand my card will be charged for any remaining balance after insurance …" at bounding box center [345, 368] width 37 height 37
checkbox input "true"
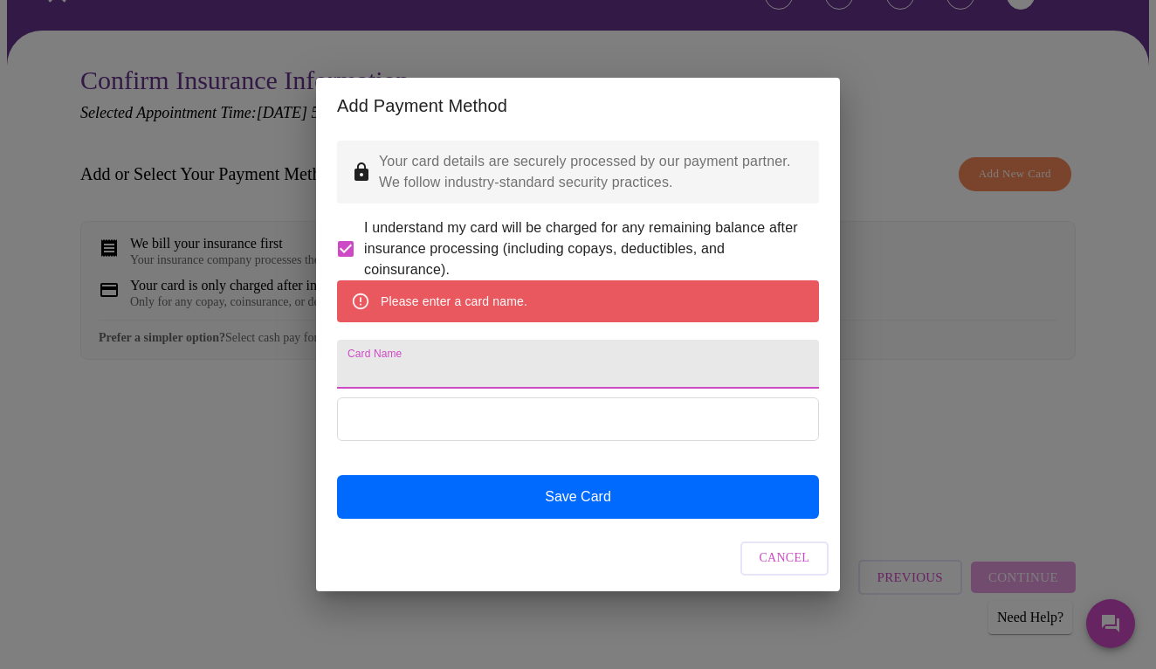
click at [388, 363] on input "Card Name" at bounding box center [578, 364] width 482 height 49
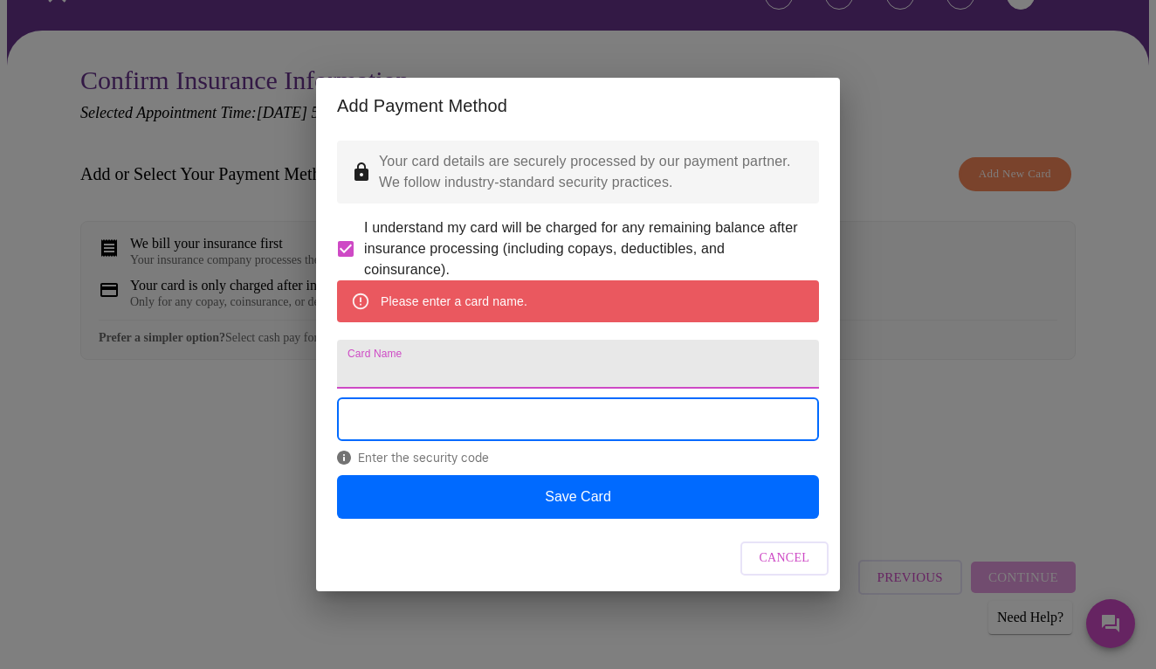
click at [369, 375] on input "Card Name" at bounding box center [578, 364] width 482 height 49
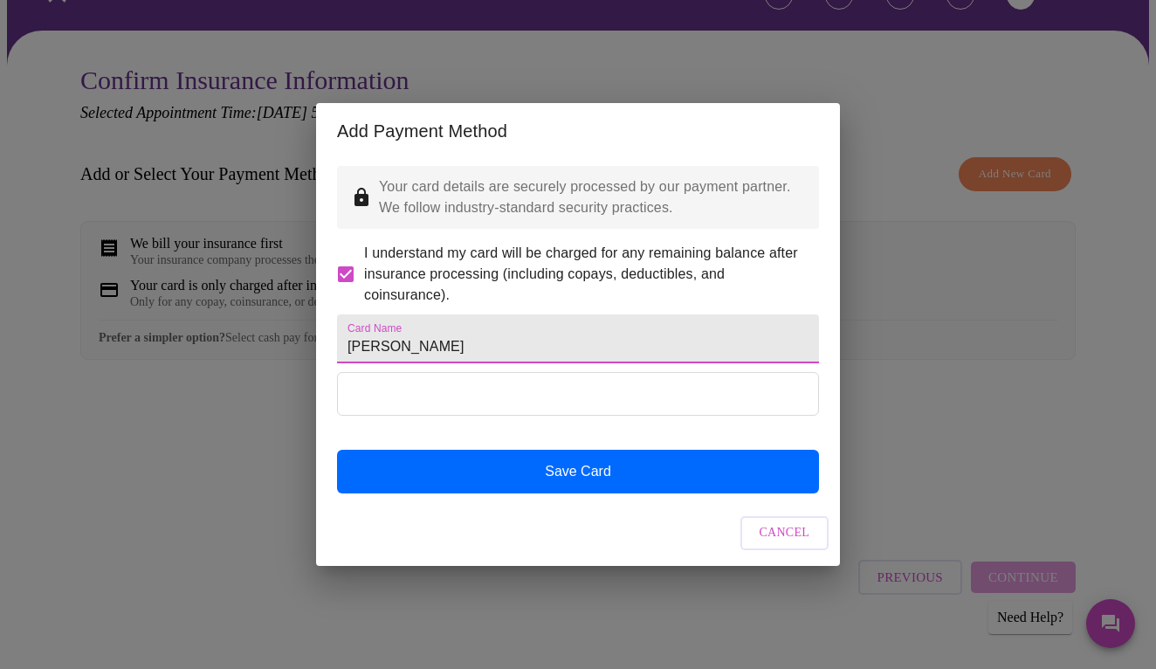
type input "[PERSON_NAME]"
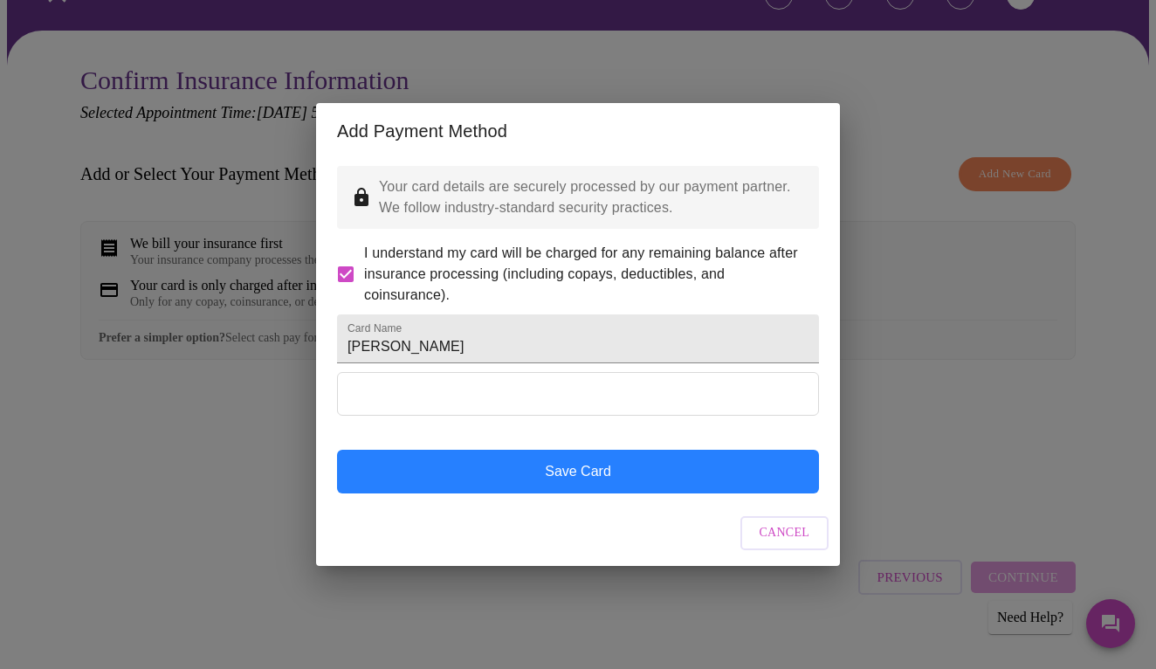
click at [625, 493] on button "Save Card" at bounding box center [578, 472] width 482 height 44
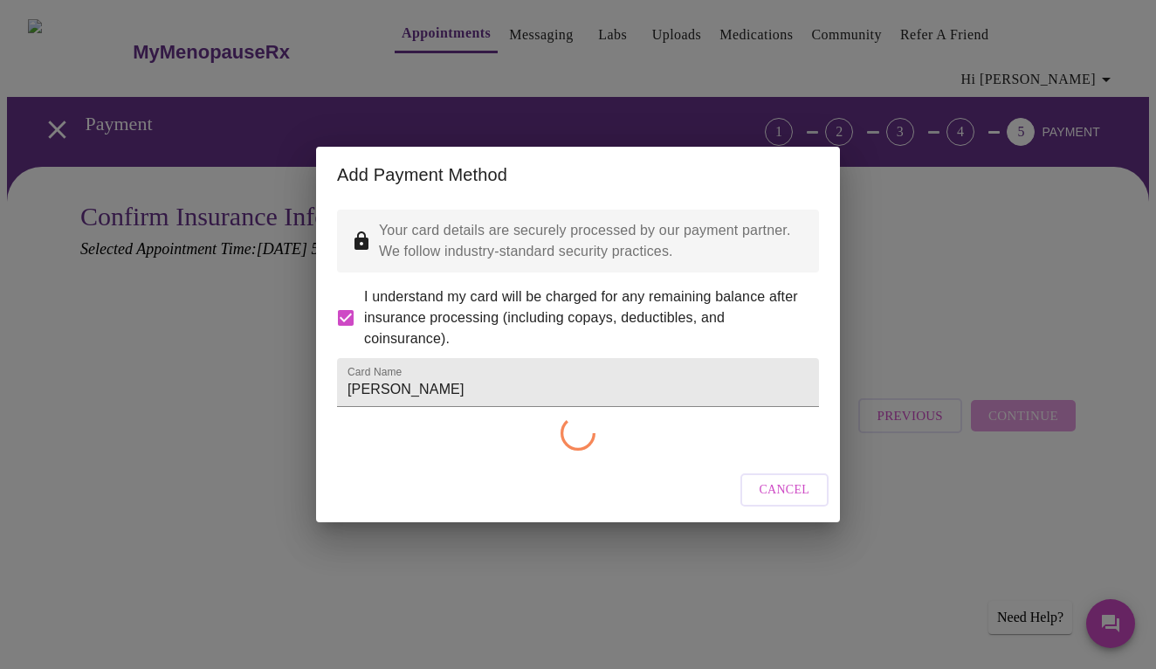
checkbox input "false"
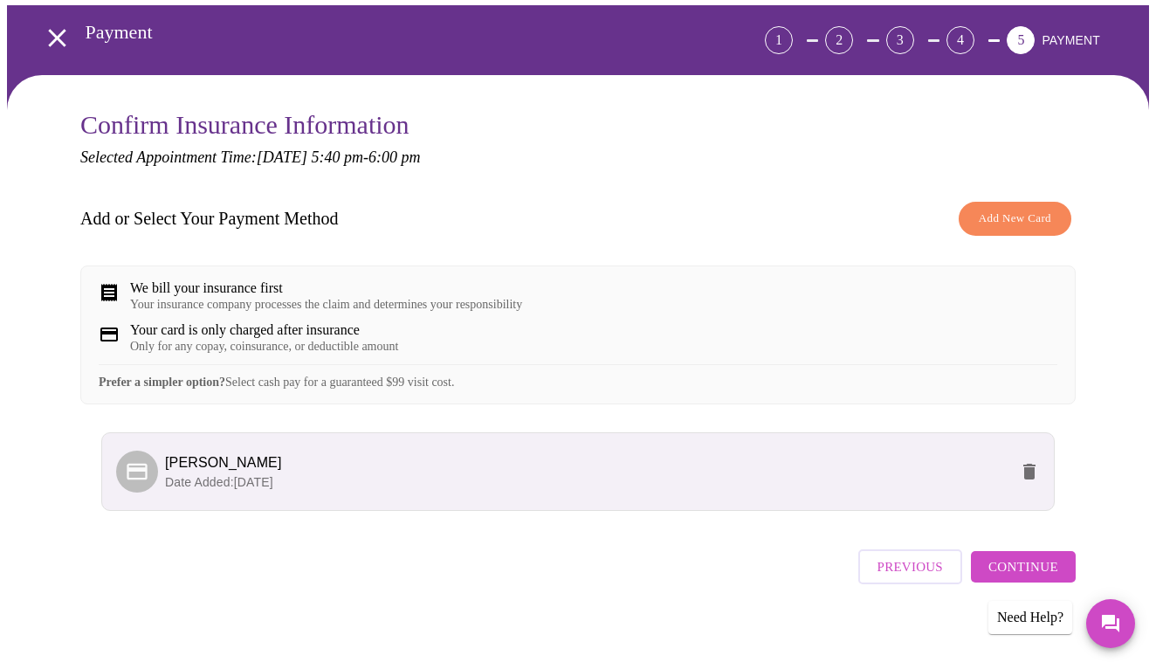
scroll to position [91, 0]
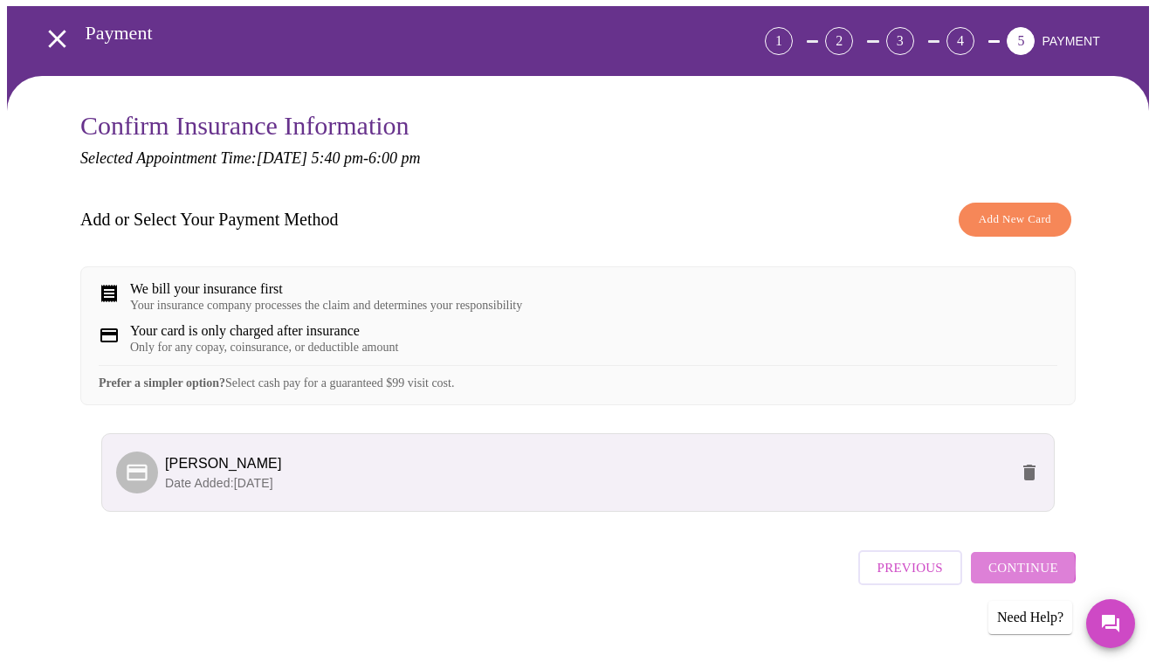
click at [1028, 564] on span "Continue" at bounding box center [1023, 567] width 70 height 23
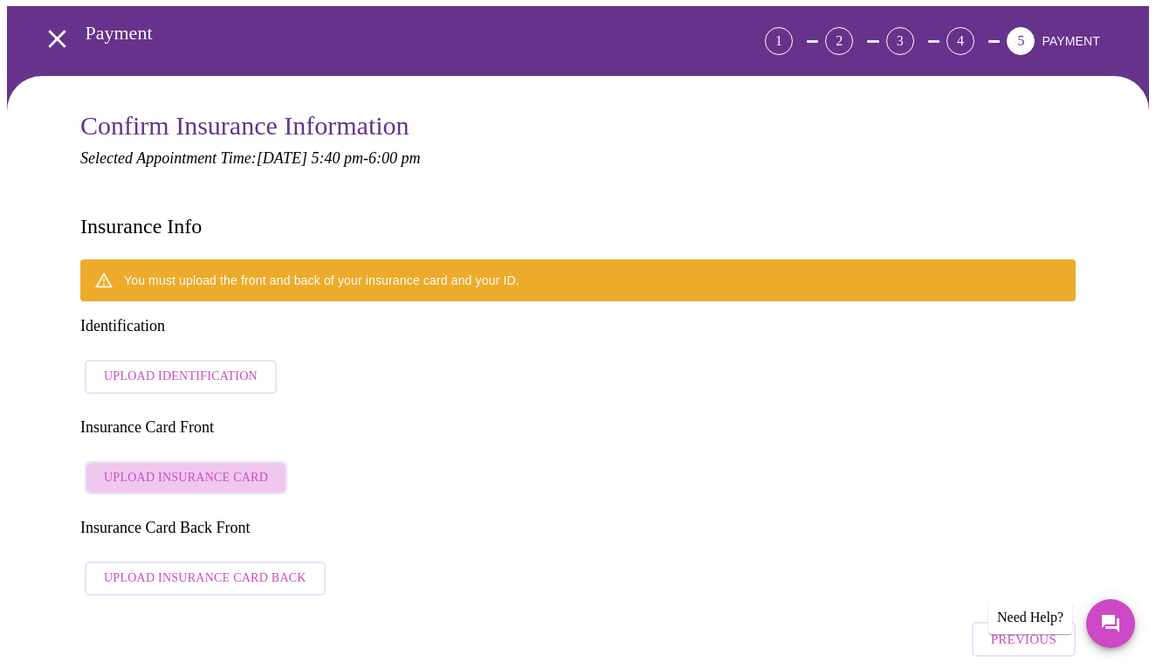
click at [236, 467] on span "Upload Insurance Card" at bounding box center [186, 478] width 164 height 22
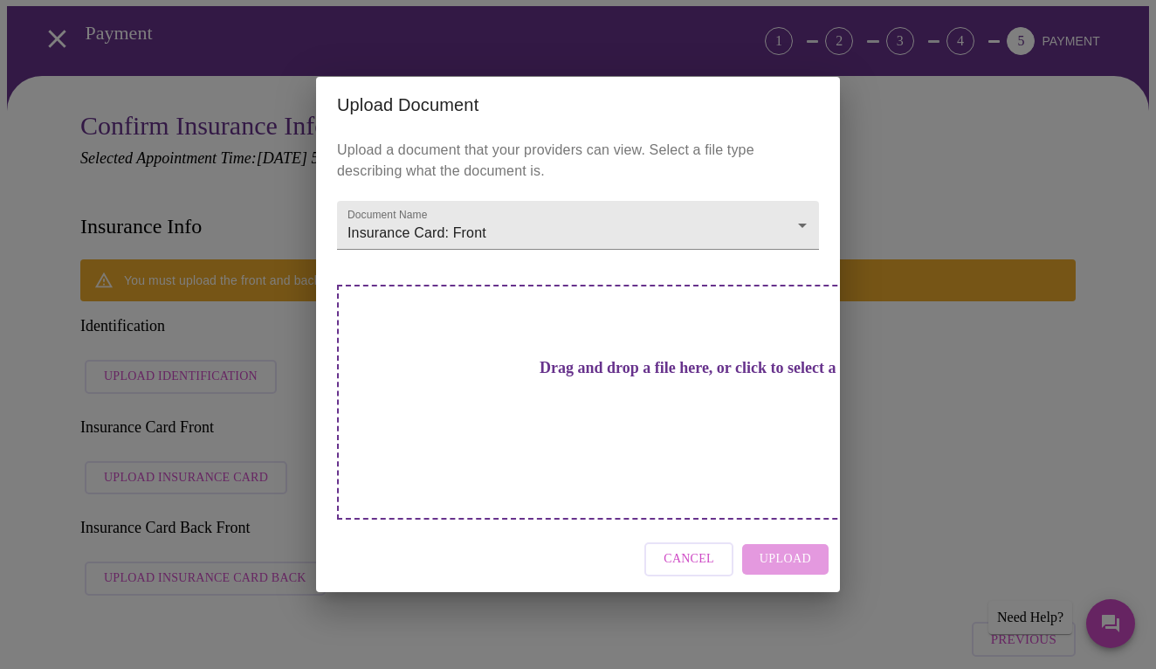
click at [525, 371] on div "Drag and drop a file here, or click to select a file" at bounding box center [700, 402] width 726 height 235
click at [709, 548] on span "Cancel" at bounding box center [688, 559] width 51 height 22
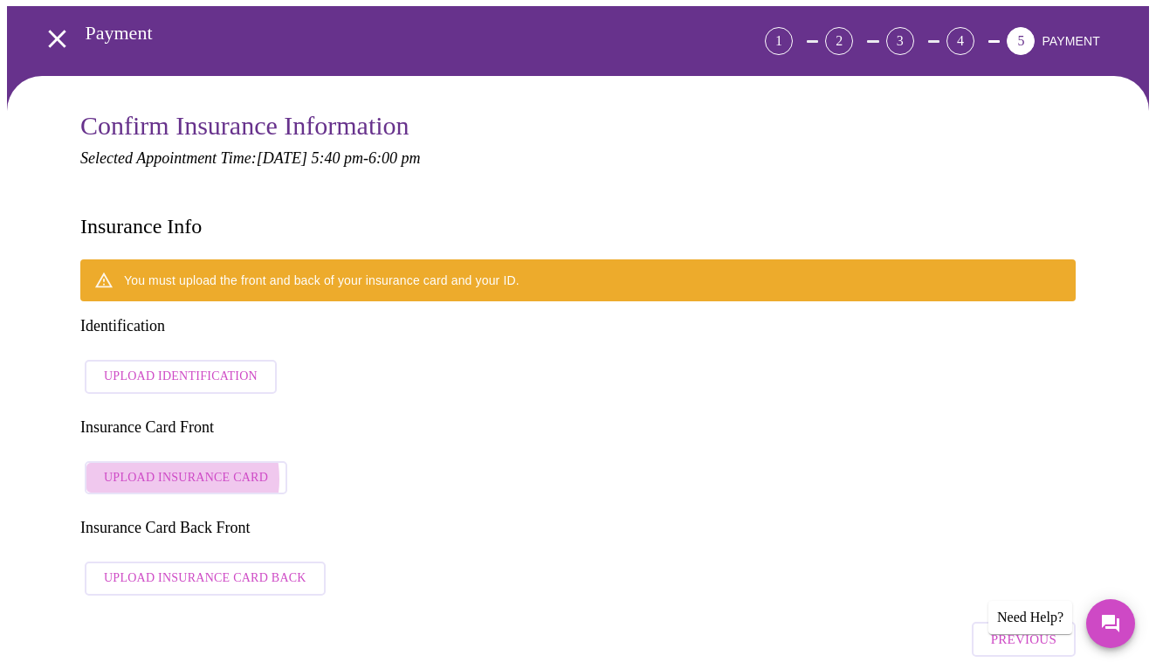
click at [159, 467] on span "Upload Insurance Card" at bounding box center [186, 478] width 164 height 22
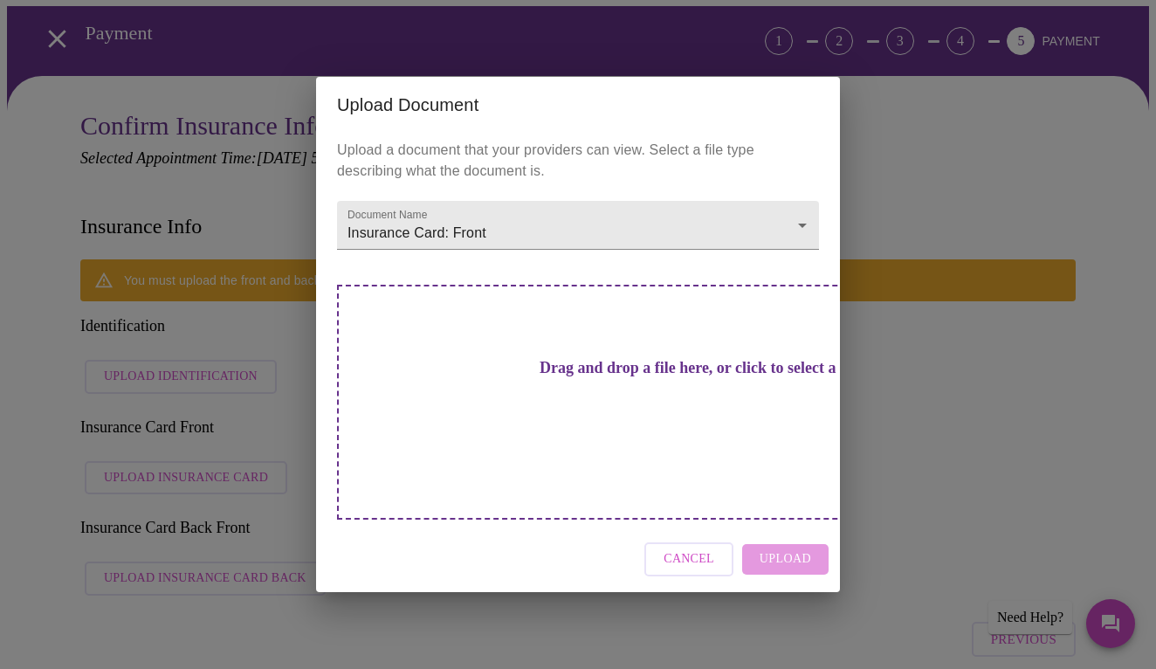
click at [547, 377] on h3 "Drag and drop a file here, or click to select a file" at bounding box center [700, 368] width 482 height 18
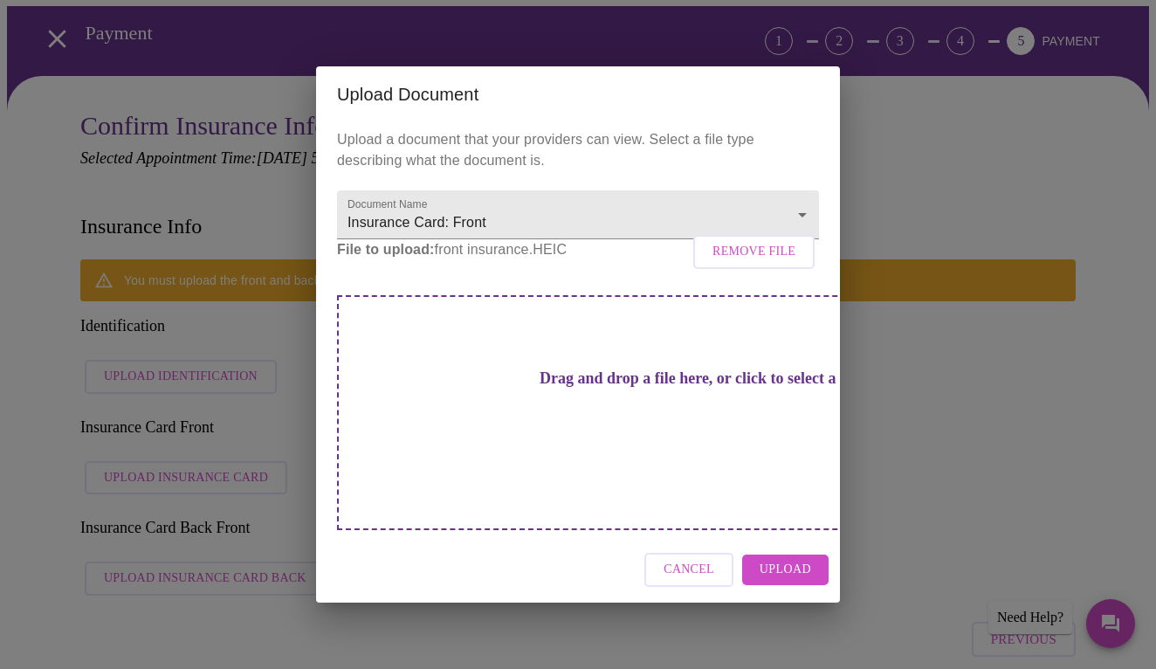
click at [794, 559] on span "Upload" at bounding box center [786, 570] width 52 height 22
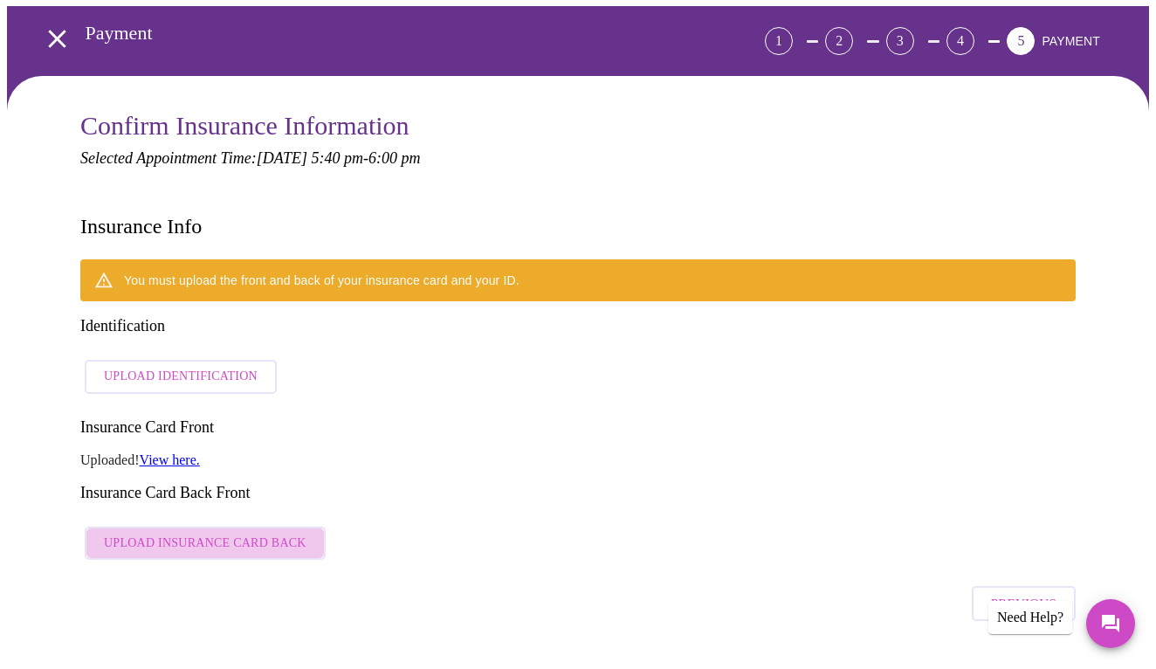
click at [241, 533] on span "Upload Insurance Card Back" at bounding box center [205, 544] width 203 height 22
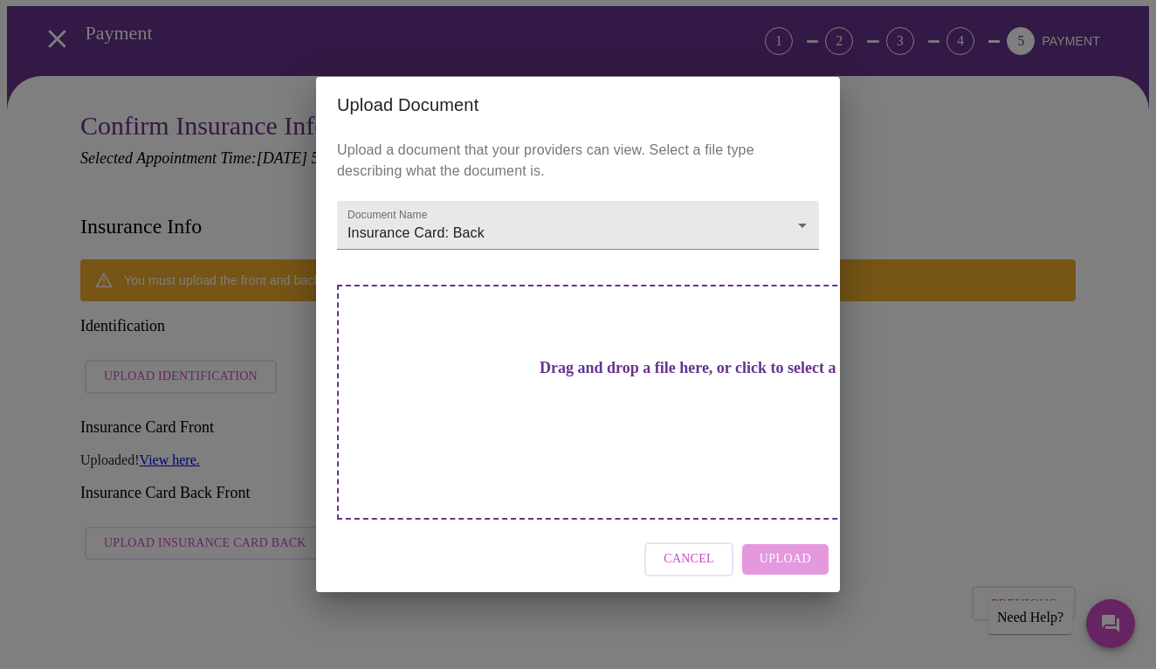
click at [562, 377] on h3 "Drag and drop a file here, or click to select a file" at bounding box center [700, 368] width 482 height 18
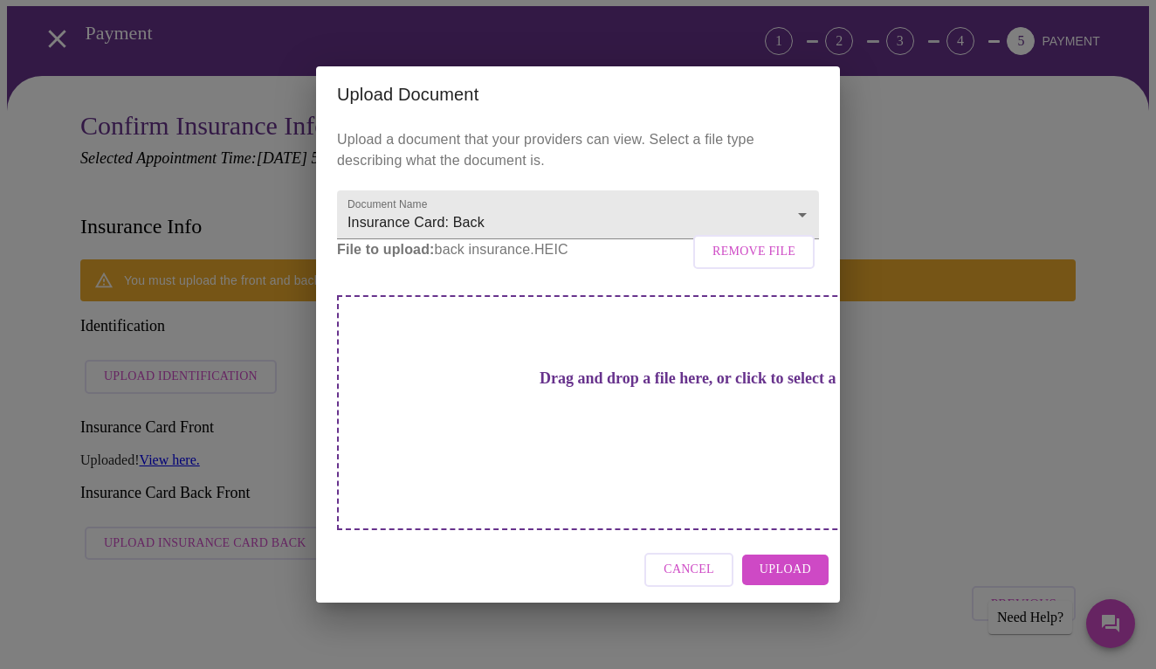
click at [775, 559] on span "Upload" at bounding box center [786, 570] width 52 height 22
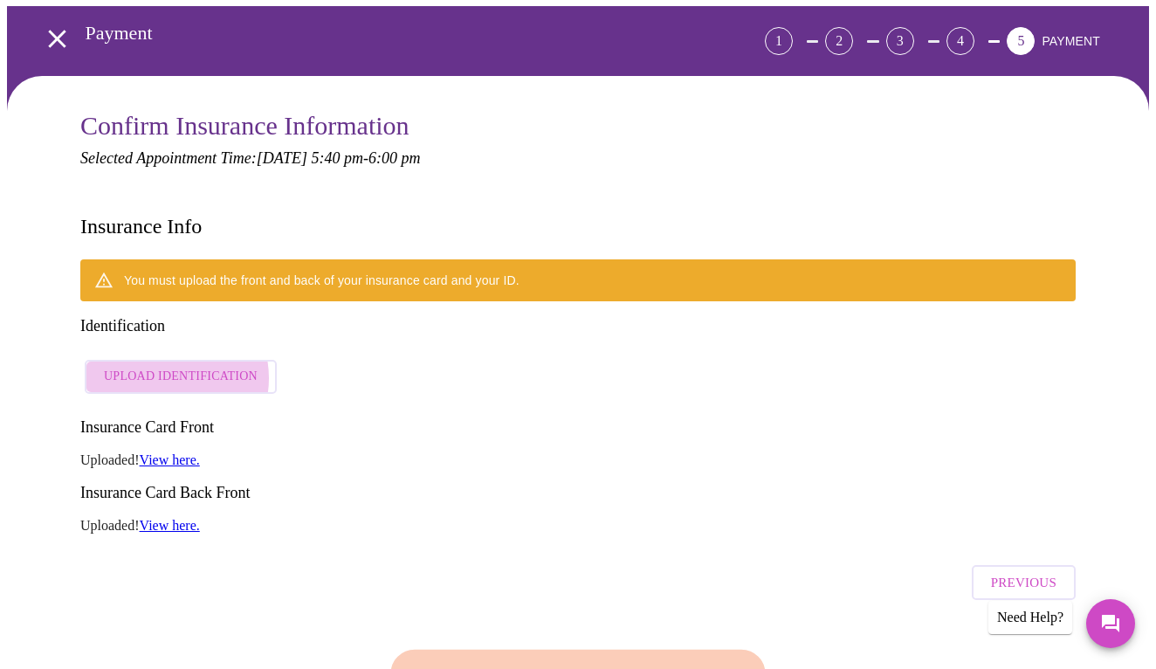
click at [160, 366] on span "Upload Identification" at bounding box center [181, 377] width 154 height 22
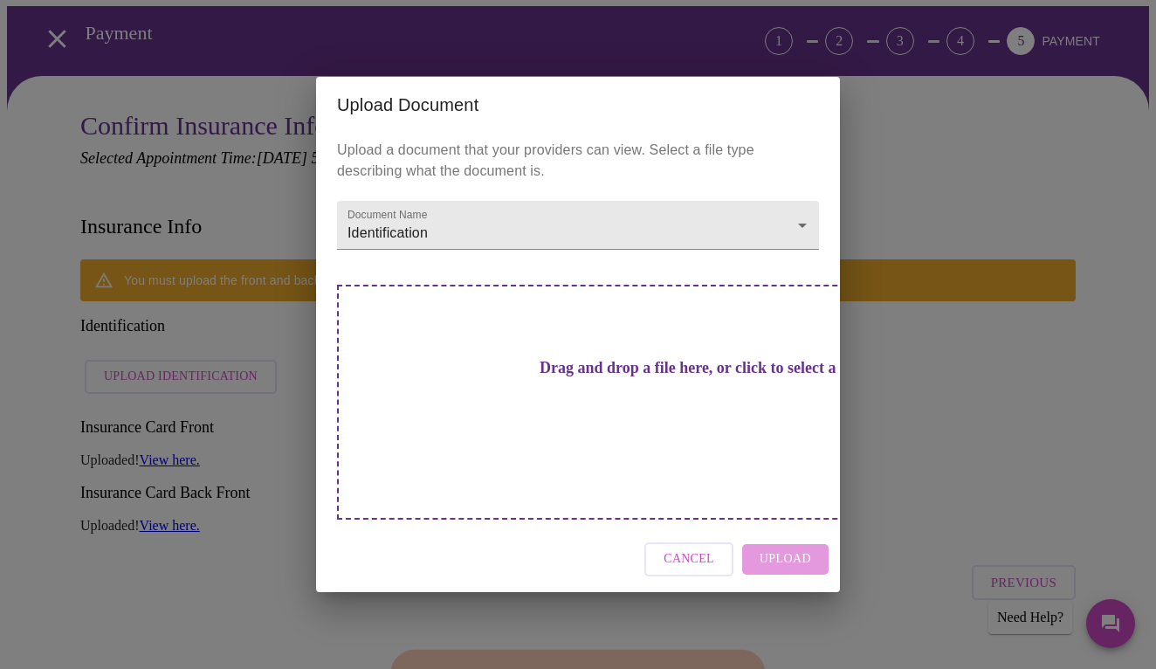
click at [549, 377] on h3 "Drag and drop a file here, or click to select a file" at bounding box center [700, 368] width 482 height 18
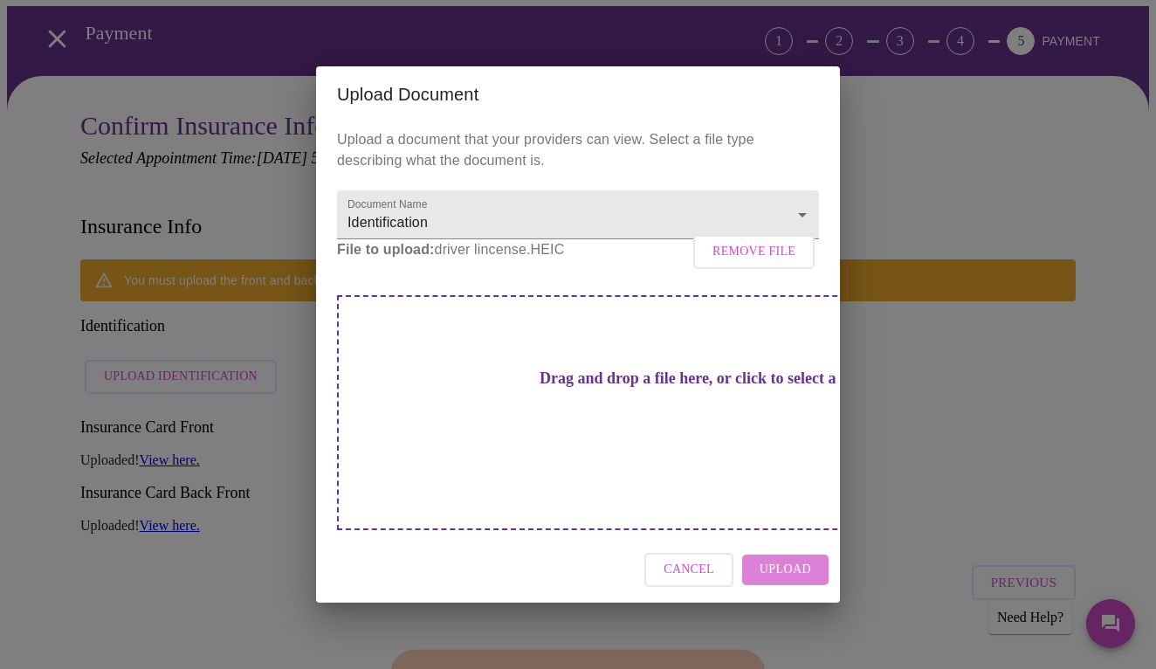
click at [793, 559] on span "Upload" at bounding box center [786, 570] width 52 height 22
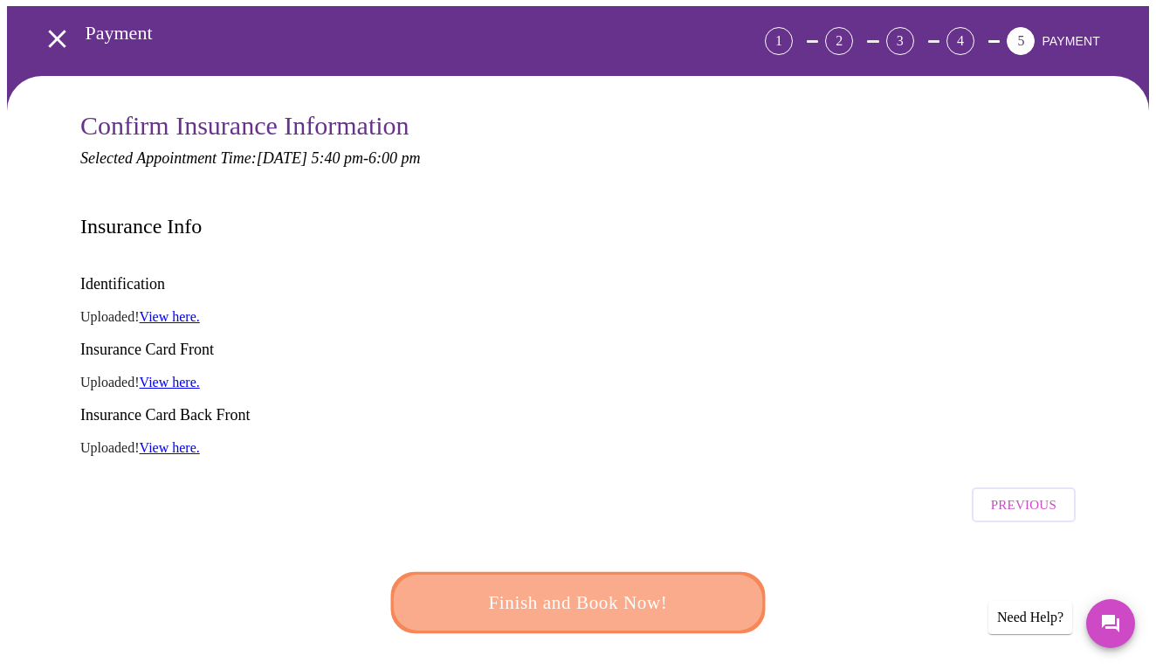
click at [601, 586] on span "Finish and Book Now!" at bounding box center [578, 603] width 339 height 34
